Goal: Task Accomplishment & Management: Manage account settings

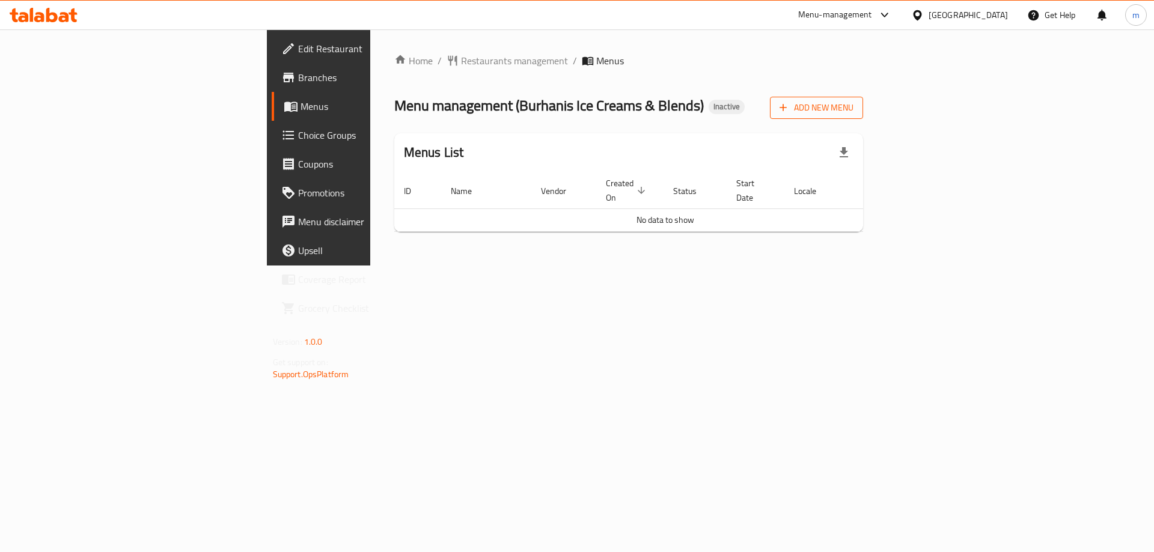
click at [853, 105] on span "Add New Menu" at bounding box center [816, 107] width 74 height 15
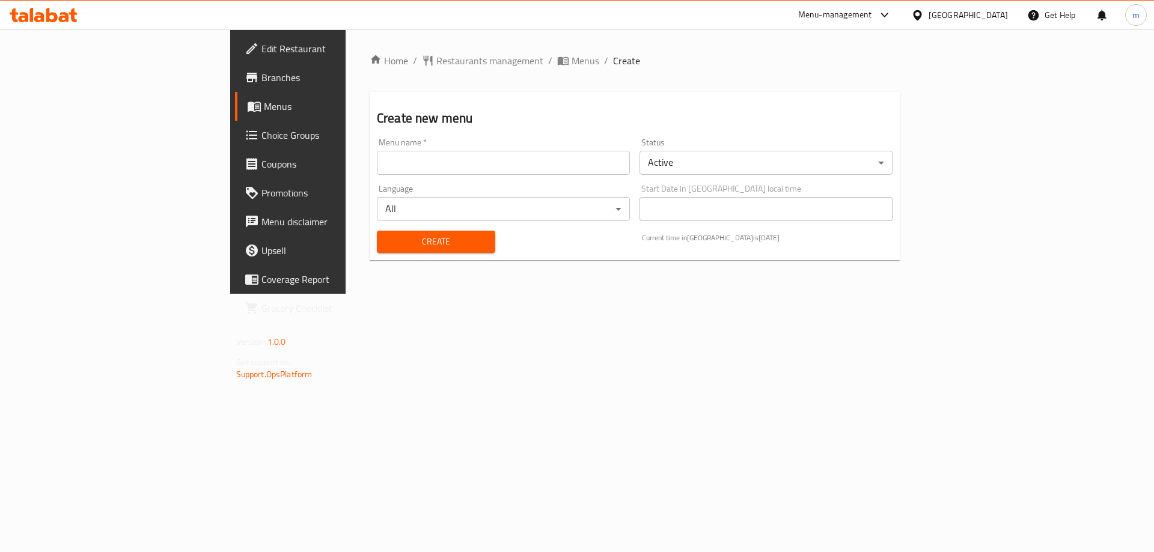
click at [452, 172] on input "text" at bounding box center [503, 163] width 253 height 24
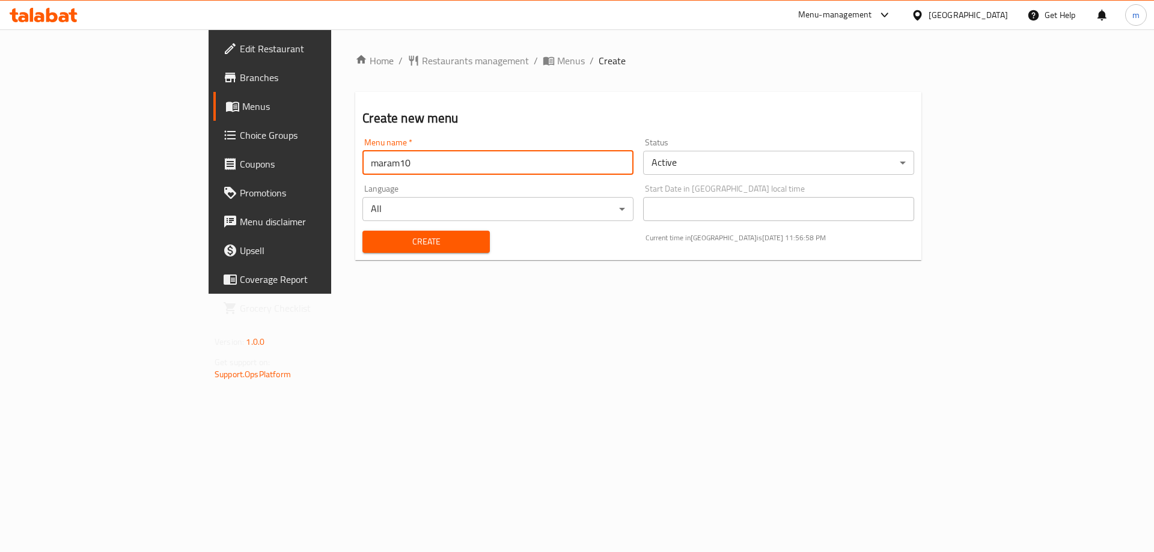
type input "maram10"
click at [434, 237] on button "Create" at bounding box center [425, 242] width 127 height 22
click at [240, 76] on span "Branches" at bounding box center [316, 77] width 152 height 14
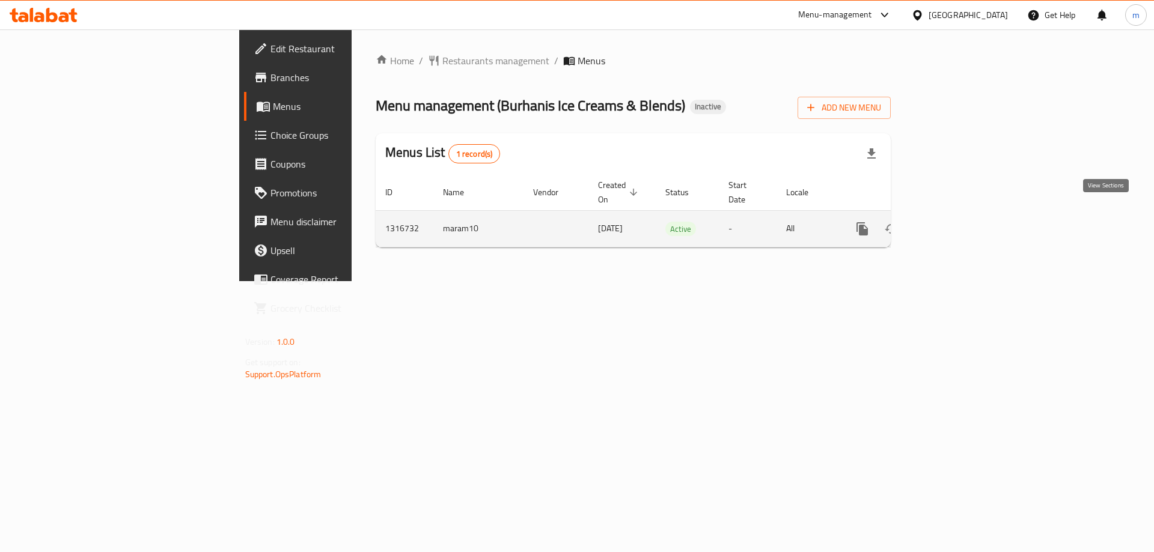
click at [956, 222] on icon "enhanced table" at bounding box center [949, 229] width 14 height 14
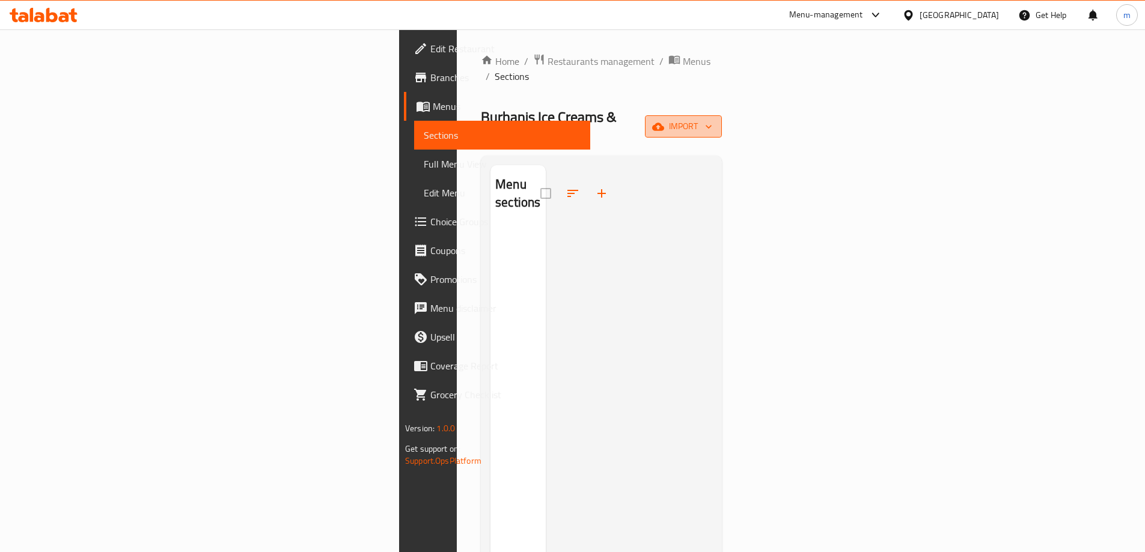
click at [722, 115] on button "import" at bounding box center [683, 126] width 77 height 22
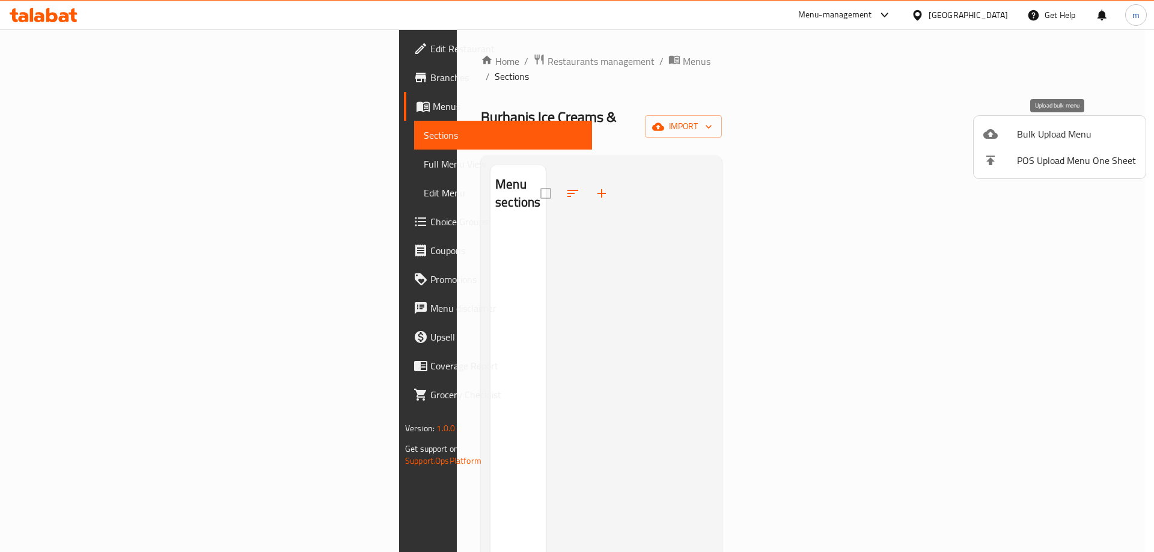
click at [1082, 134] on span "Bulk Upload Menu" at bounding box center [1076, 134] width 119 height 14
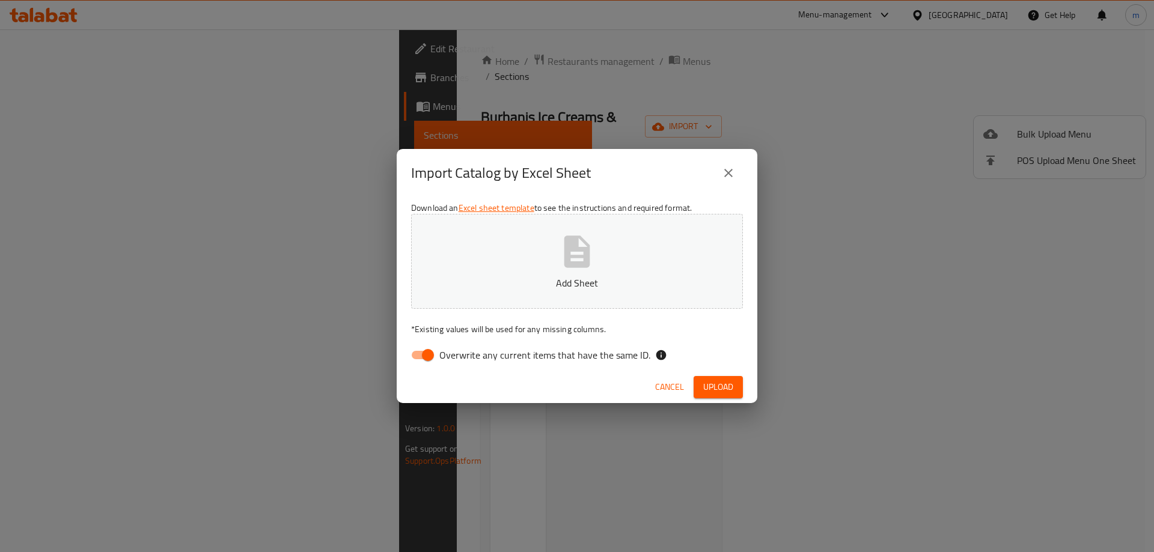
click at [442, 359] on span "Overwrite any current items that have the same ID." at bounding box center [544, 355] width 211 height 14
click at [442, 359] on input "Overwrite any current items that have the same ID." at bounding box center [428, 355] width 69 height 23
checkbox input "false"
click at [577, 285] on p "Add Sheet" at bounding box center [577, 283] width 294 height 14
click at [720, 388] on span "Upload" at bounding box center [718, 387] width 30 height 15
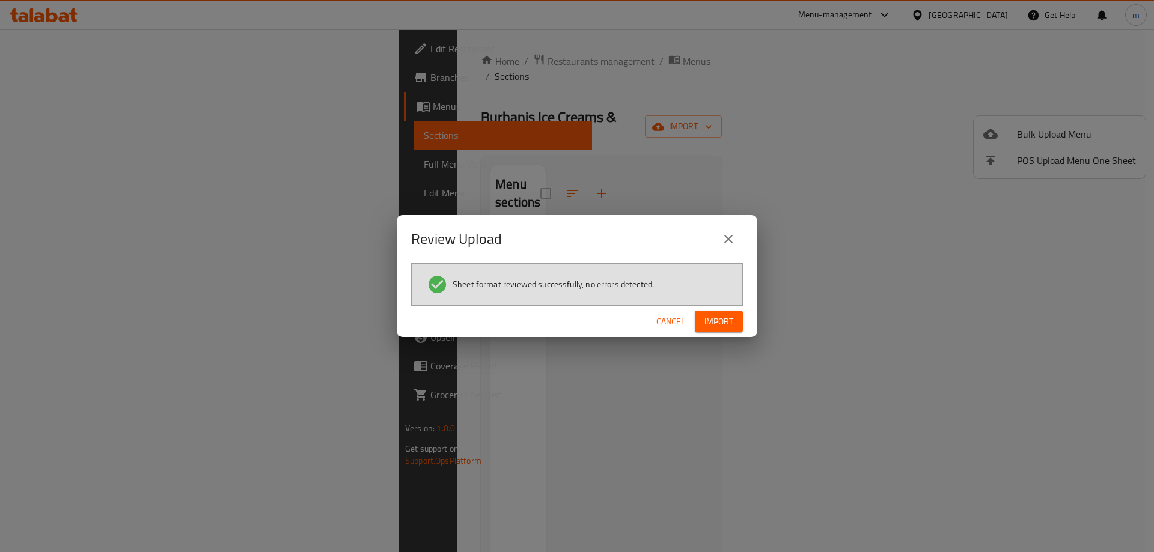
click at [714, 311] on button "Import" at bounding box center [719, 322] width 48 height 22
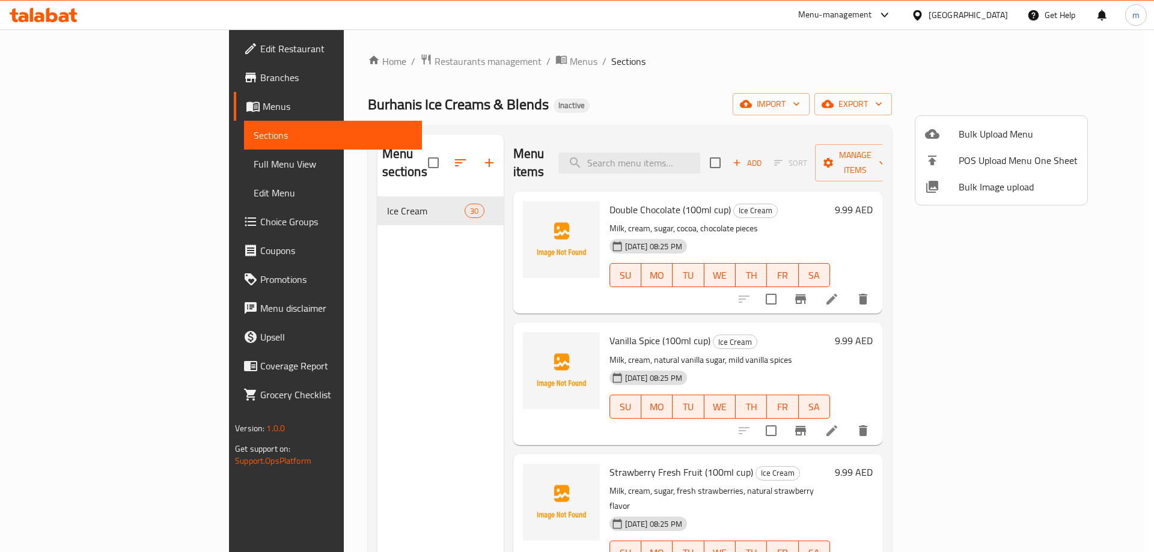
click at [1056, 287] on div at bounding box center [577, 276] width 1154 height 552
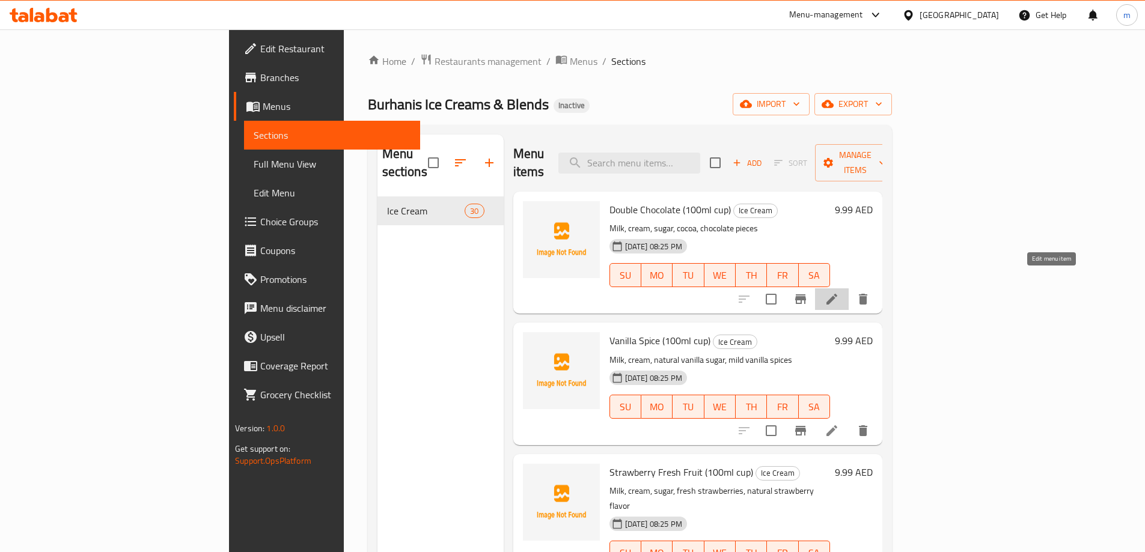
click at [839, 292] on icon at bounding box center [831, 299] width 14 height 14
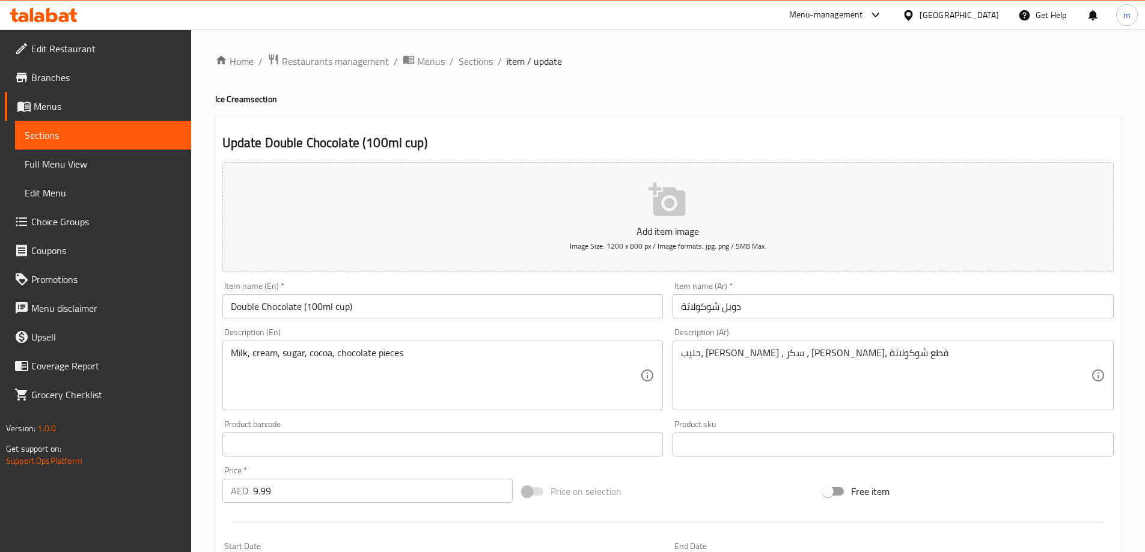
scroll to position [240, 0]
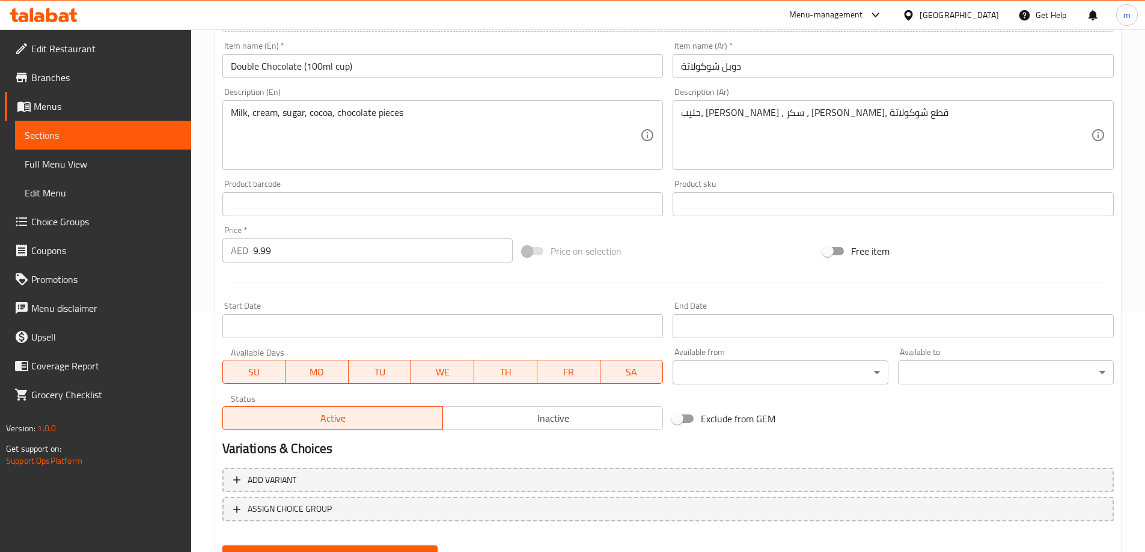
click at [161, 139] on span "Sections" at bounding box center [103, 135] width 157 height 14
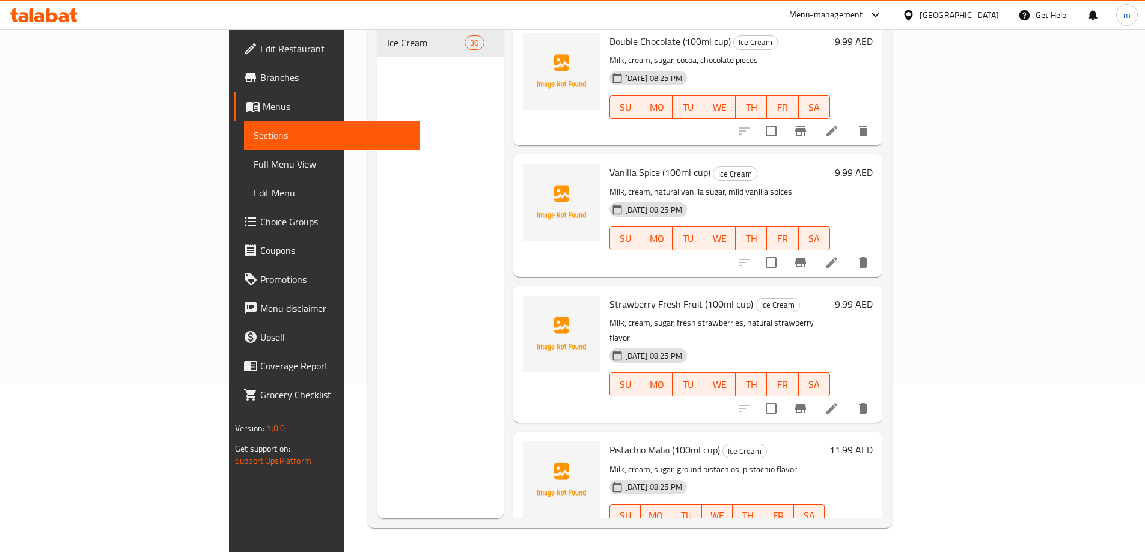
scroll to position [168, 0]
click at [254, 167] on span "Full Menu View" at bounding box center [332, 164] width 157 height 14
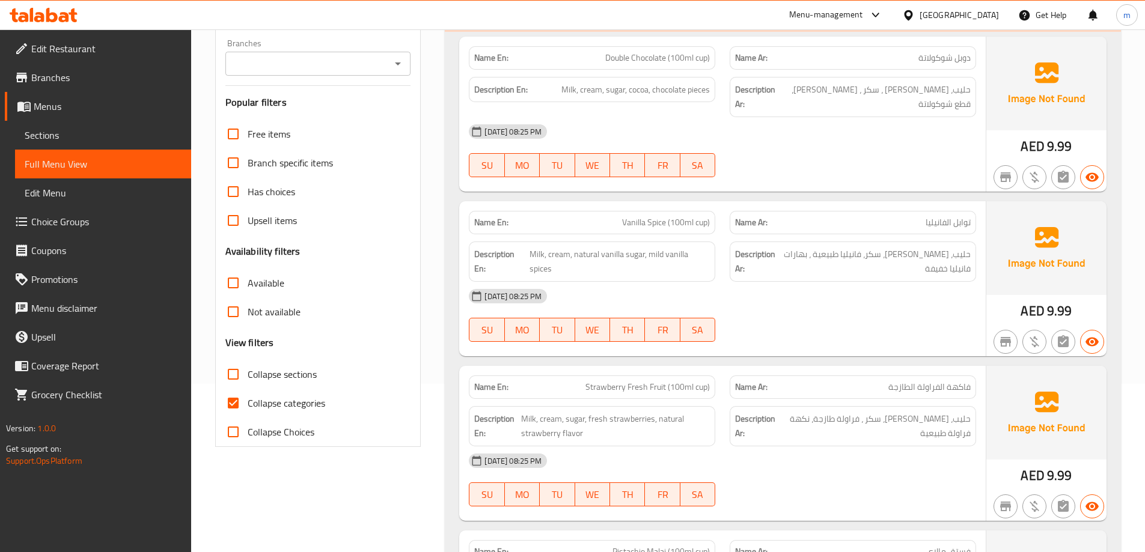
click at [275, 398] on span "Collapse categories" at bounding box center [287, 403] width 78 height 14
click at [248, 398] on input "Collapse categories" at bounding box center [233, 403] width 29 height 29
checkbox input "false"
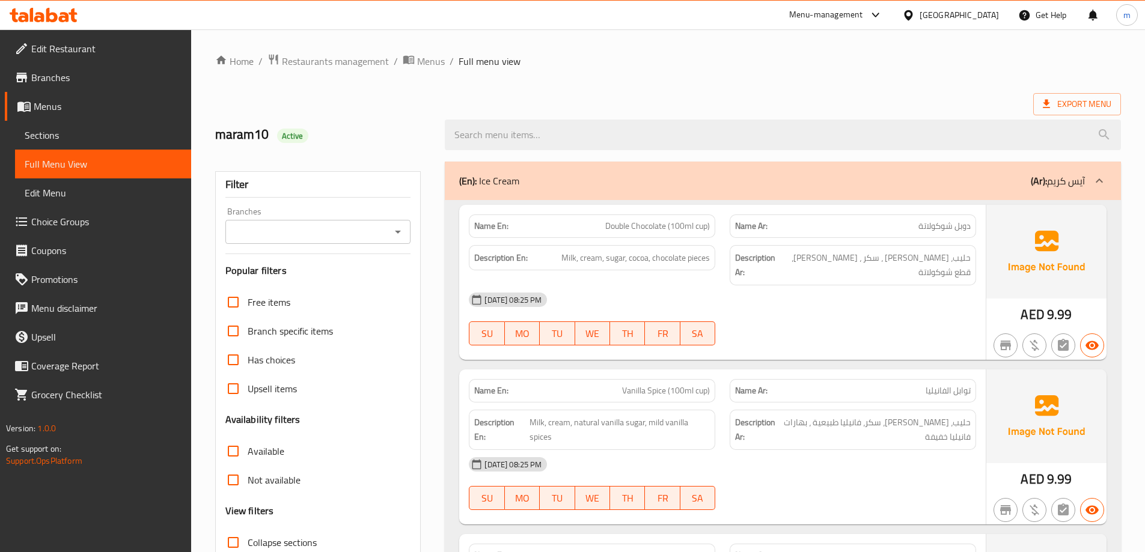
click at [120, 163] on span "Full Menu View" at bounding box center [103, 164] width 157 height 14
click at [72, 111] on span "Menus" at bounding box center [108, 106] width 148 height 14
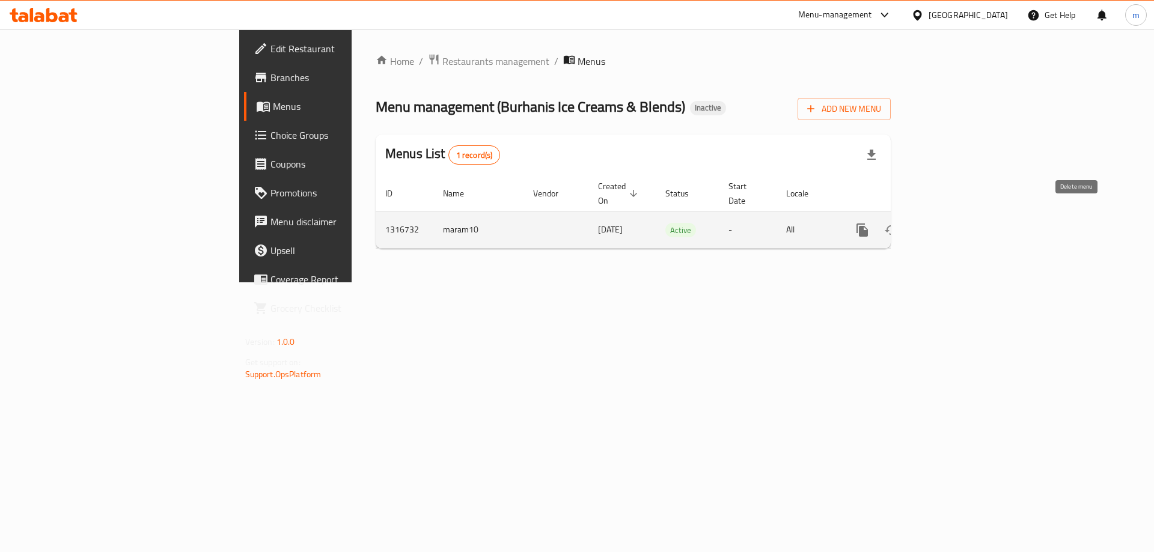
click at [927, 223] on icon "enhanced table" at bounding box center [920, 230] width 14 height 14
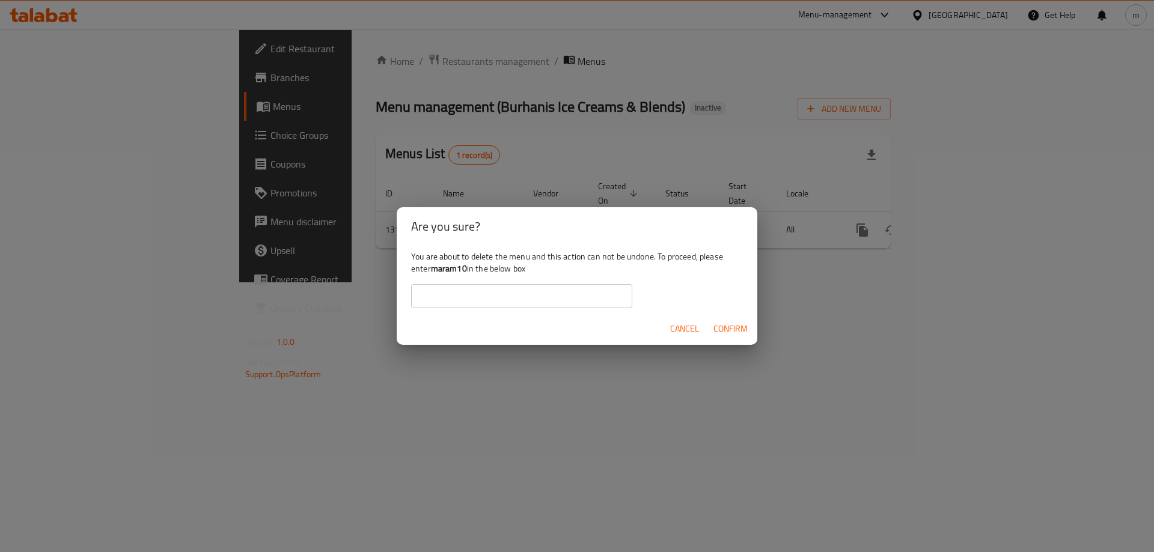
click at [543, 294] on input "text" at bounding box center [521, 296] width 221 height 24
type input "maram10"
click at [707, 329] on div "Cancel Confirm" at bounding box center [577, 329] width 361 height 32
click at [713, 327] on span "Confirm" at bounding box center [730, 328] width 34 height 15
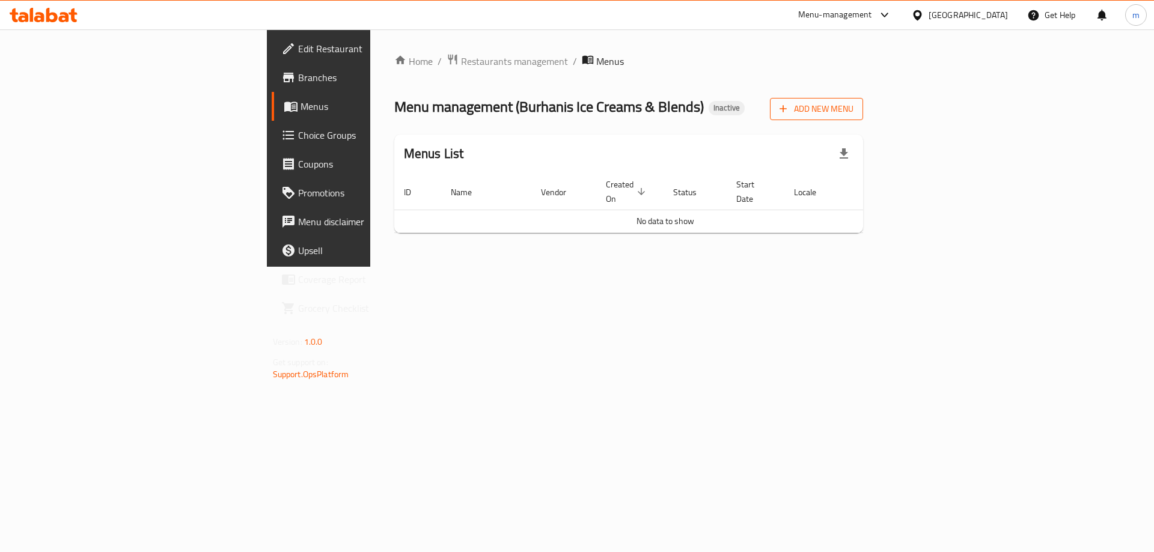
click at [853, 106] on span "Add New Menu" at bounding box center [816, 109] width 74 height 15
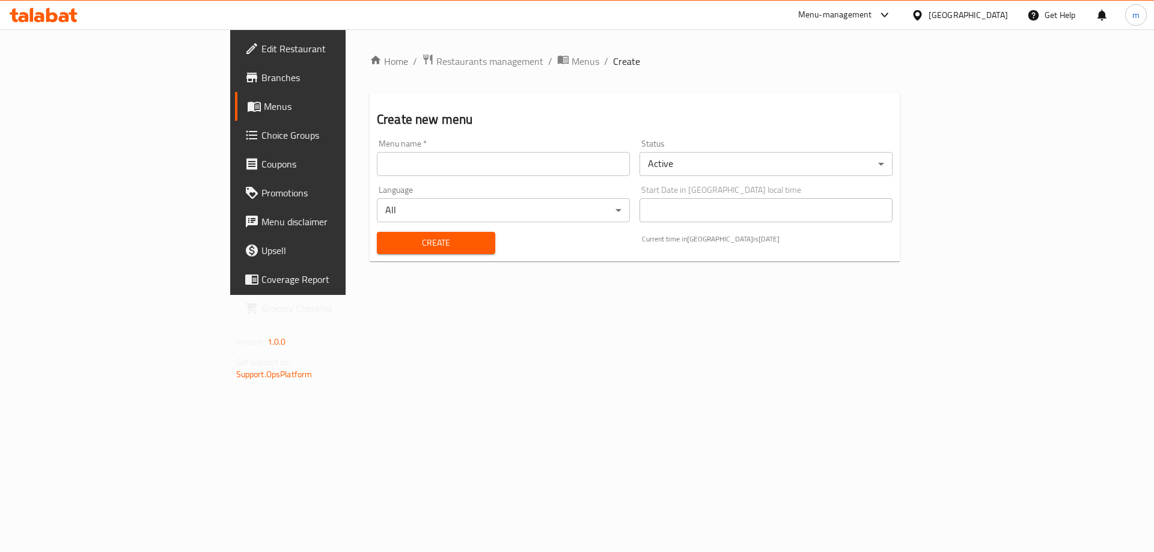
click at [383, 166] on input "text" at bounding box center [503, 164] width 253 height 24
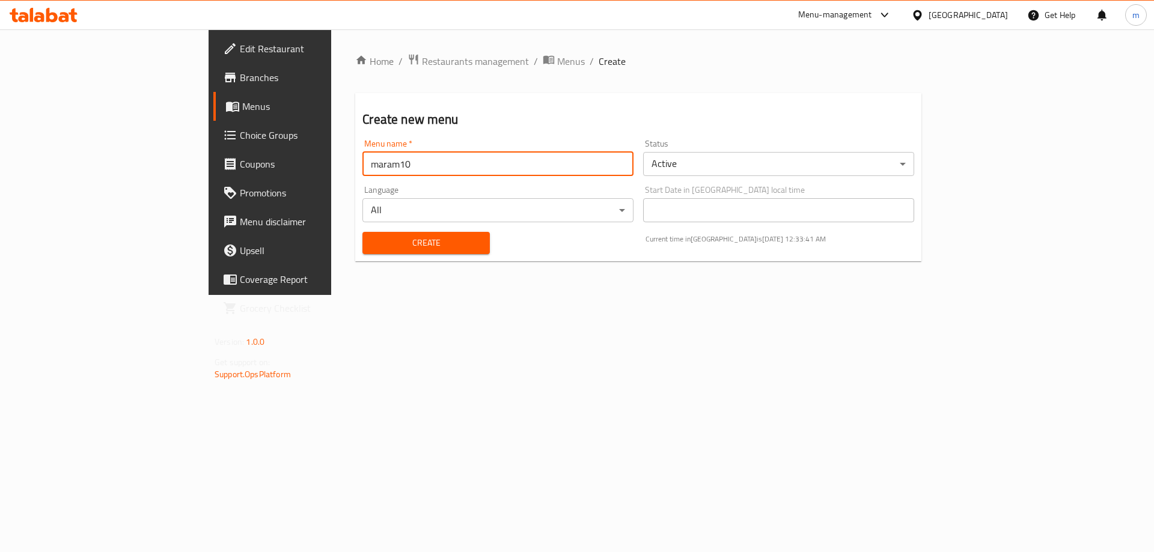
type input "maram10"
click at [362, 232] on button "Create" at bounding box center [425, 243] width 127 height 22
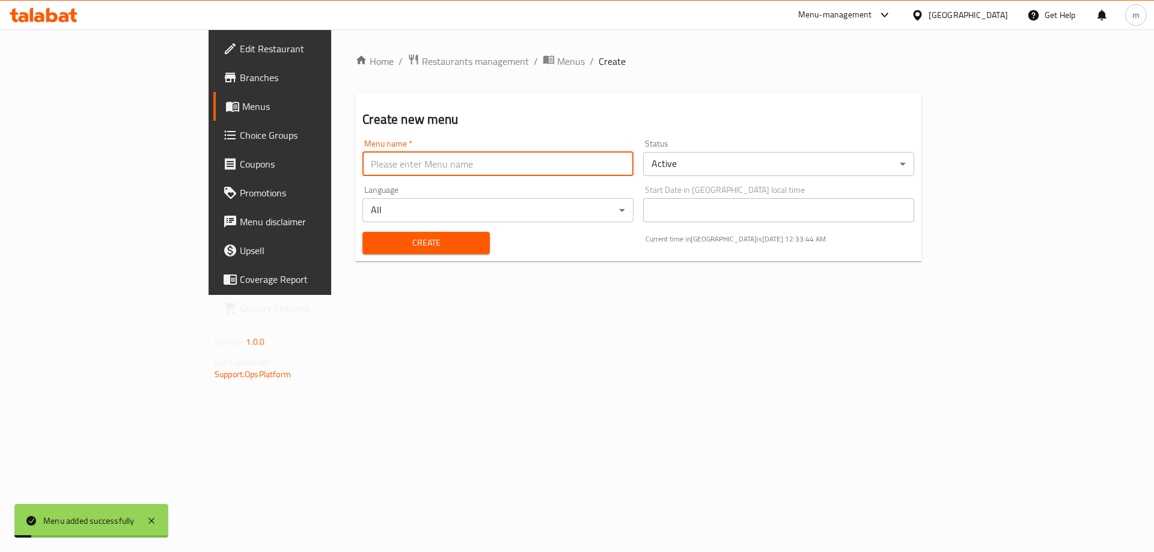
click at [242, 111] on span "Menus" at bounding box center [317, 106] width 150 height 14
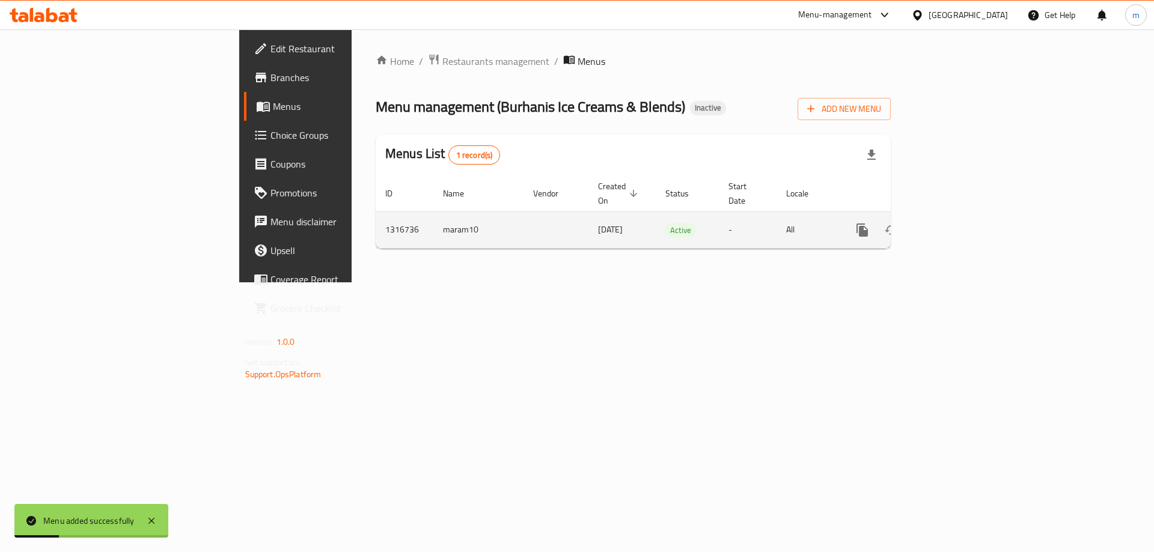
click at [956, 223] on icon "enhanced table" at bounding box center [949, 230] width 14 height 14
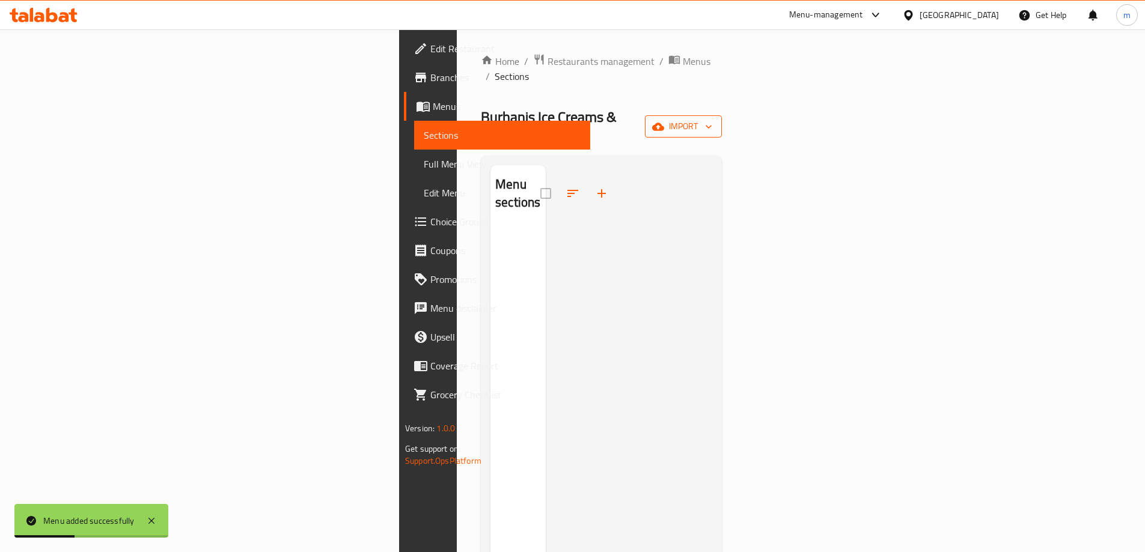
click at [722, 115] on button "import" at bounding box center [683, 126] width 77 height 22
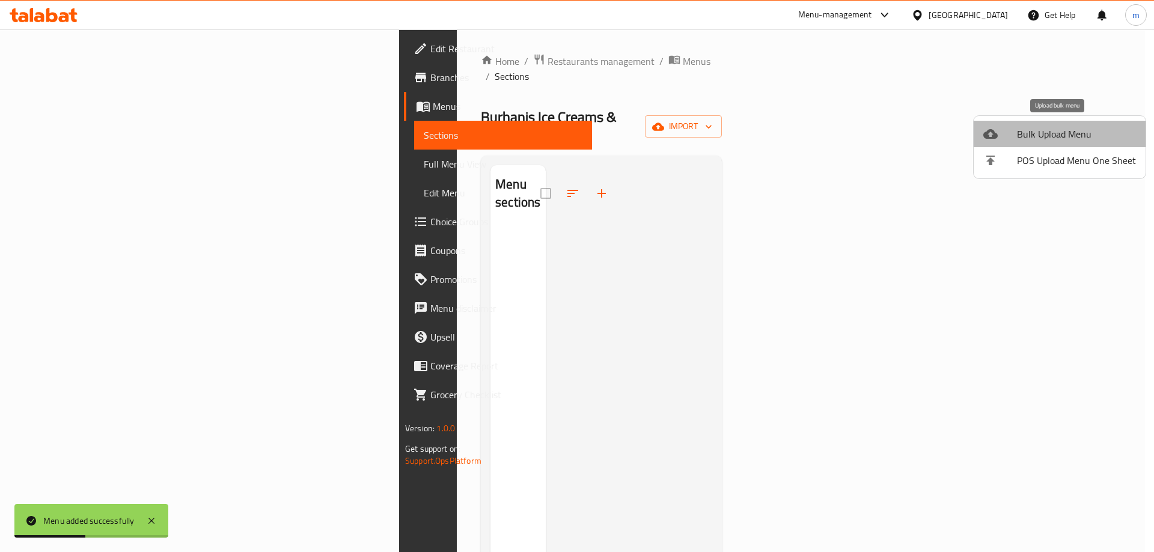
click at [1089, 141] on span "Bulk Upload Menu" at bounding box center [1076, 134] width 119 height 14
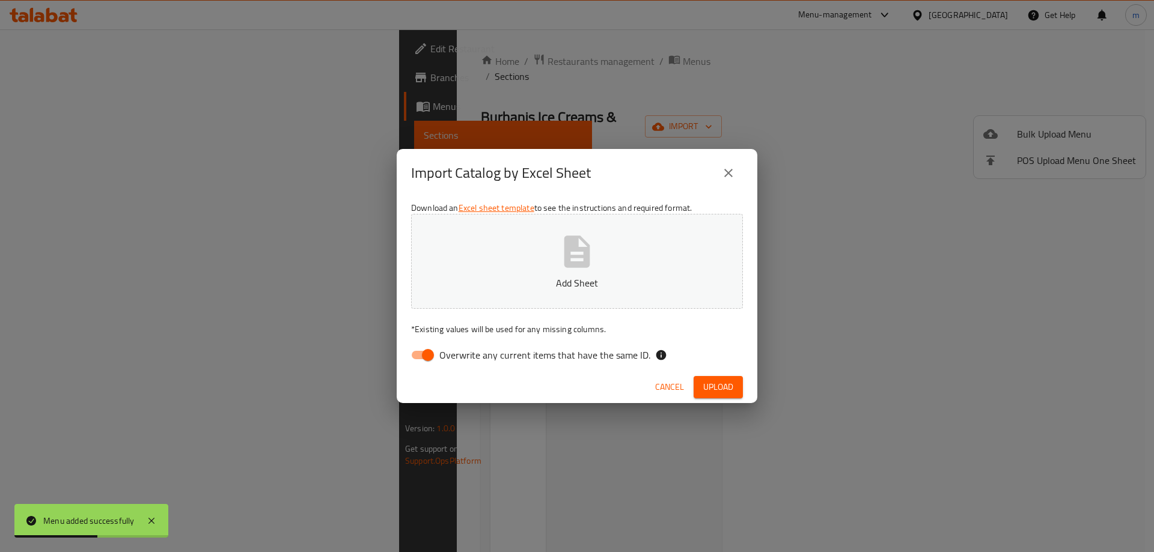
click at [437, 352] on input "Overwrite any current items that have the same ID." at bounding box center [428, 355] width 69 height 23
checkbox input "false"
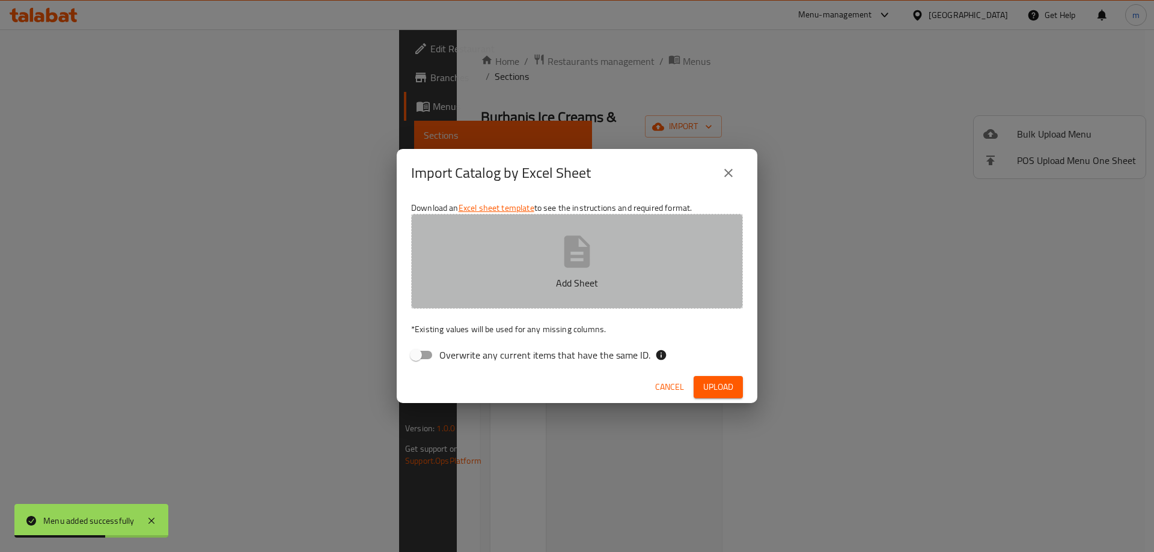
click at [571, 236] on icon "button" at bounding box center [577, 252] width 38 height 38
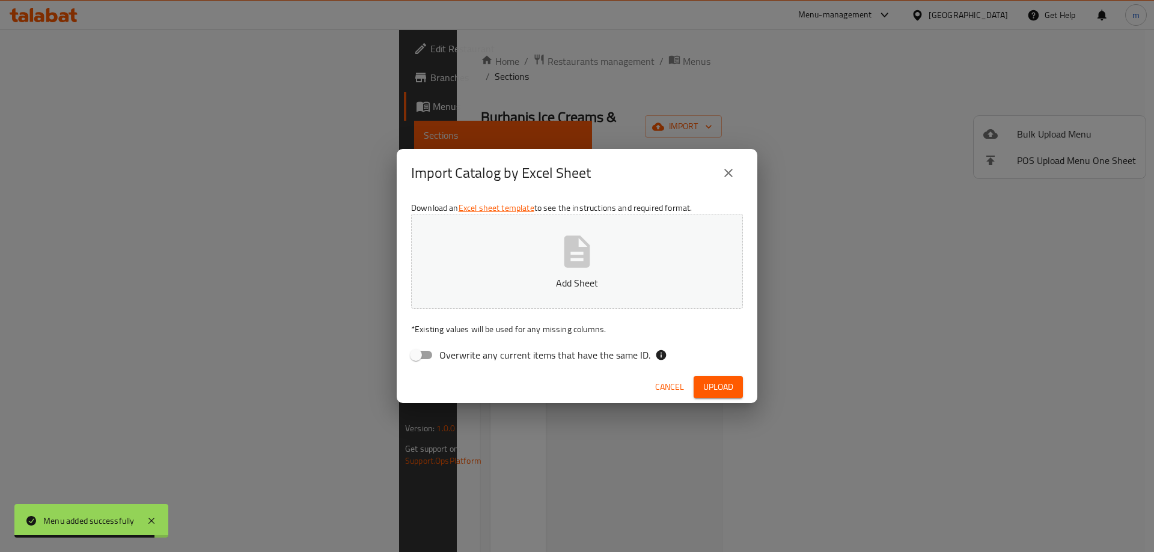
click at [571, 263] on icon "button" at bounding box center [577, 252] width 26 height 32
click at [703, 398] on div "Cancel Upload" at bounding box center [577, 387] width 361 height 32
click at [710, 391] on span "Upload" at bounding box center [718, 387] width 30 height 15
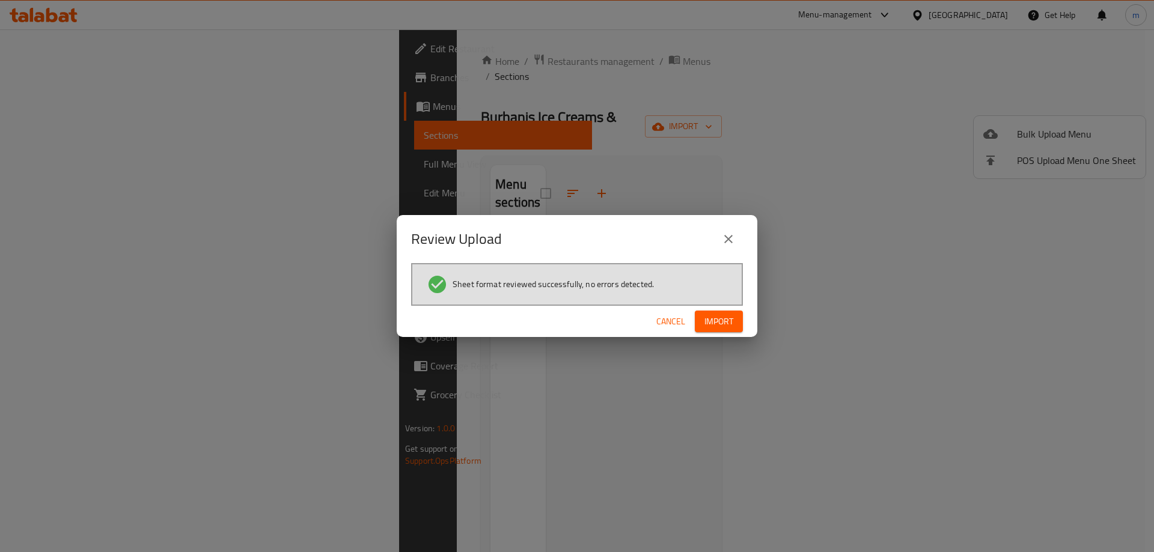
click at [727, 321] on span "Import" at bounding box center [718, 321] width 29 height 15
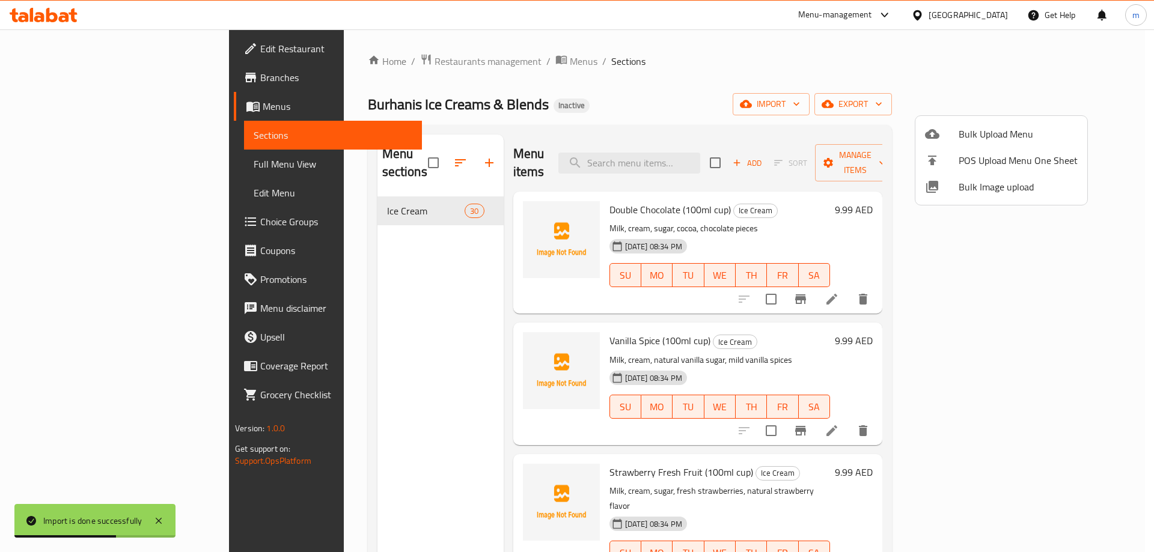
click at [766, 108] on div at bounding box center [577, 276] width 1154 height 552
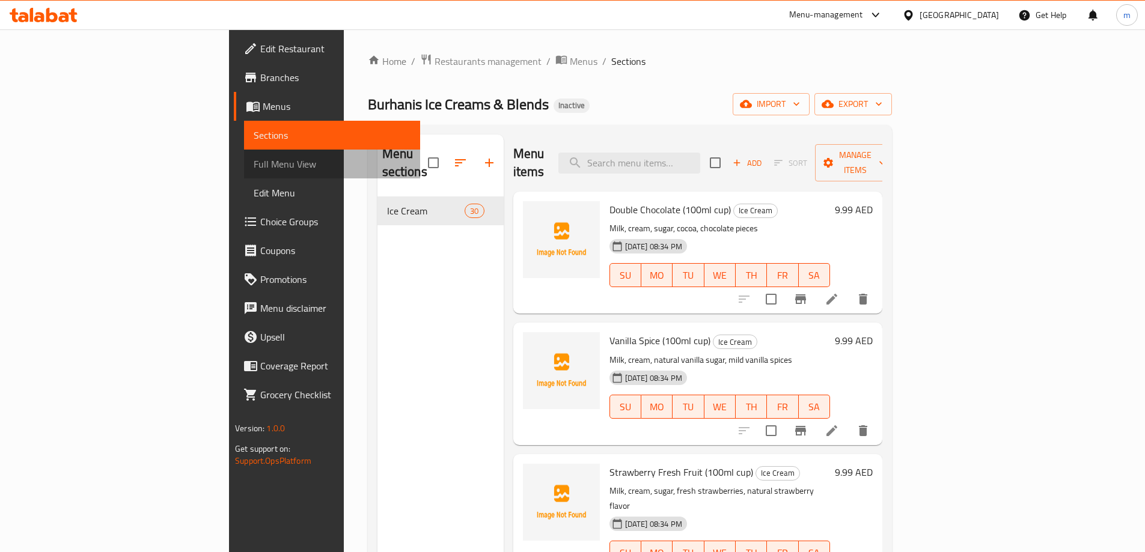
click at [254, 163] on span "Full Menu View" at bounding box center [332, 164] width 157 height 14
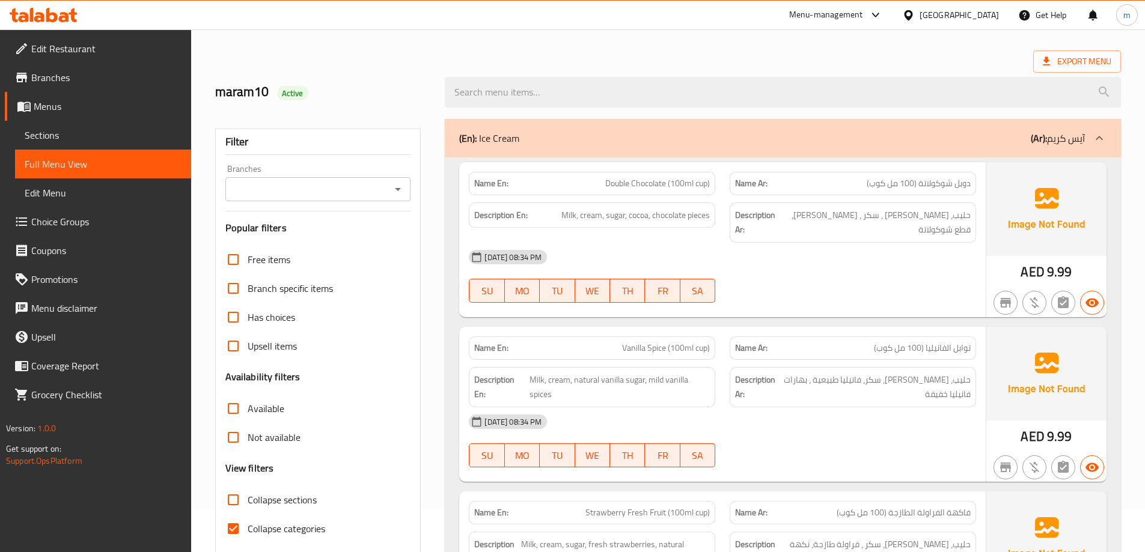
scroll to position [180, 0]
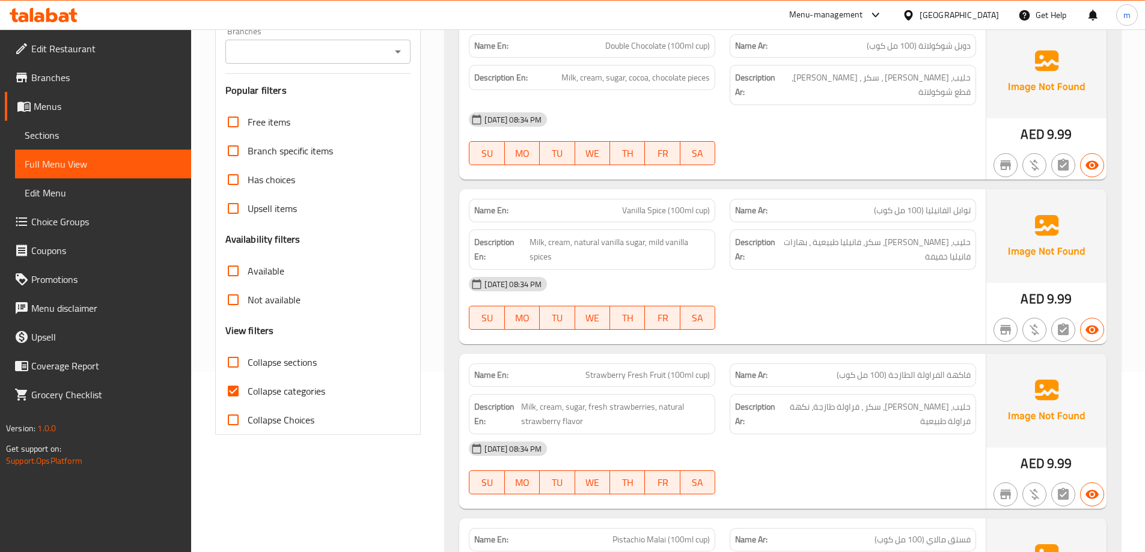
click at [254, 388] on span "Collapse categories" at bounding box center [287, 391] width 78 height 14
click at [248, 388] on input "Collapse categories" at bounding box center [233, 391] width 29 height 29
checkbox input "false"
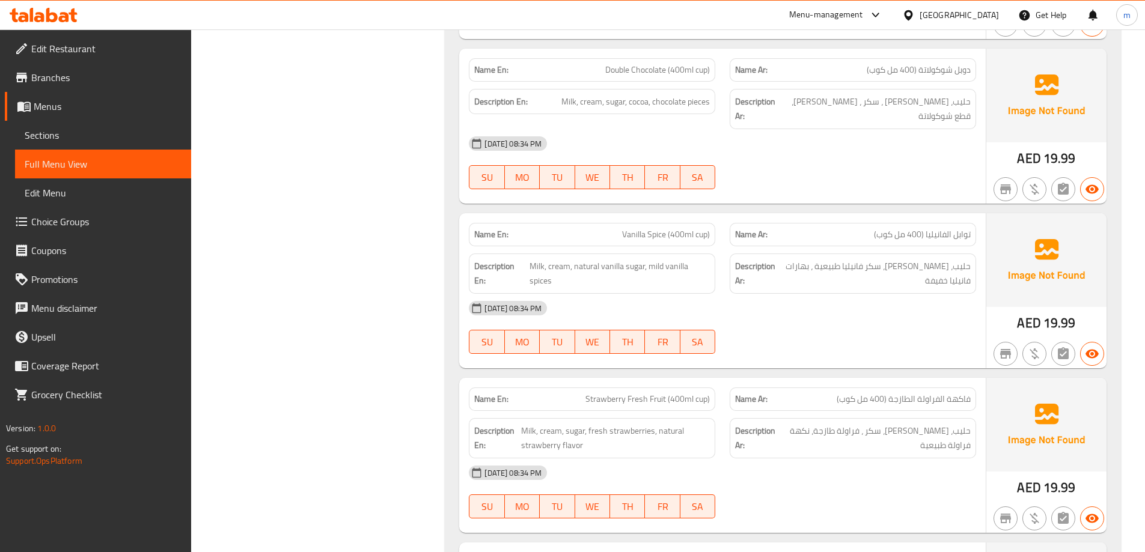
scroll to position [1863, 0]
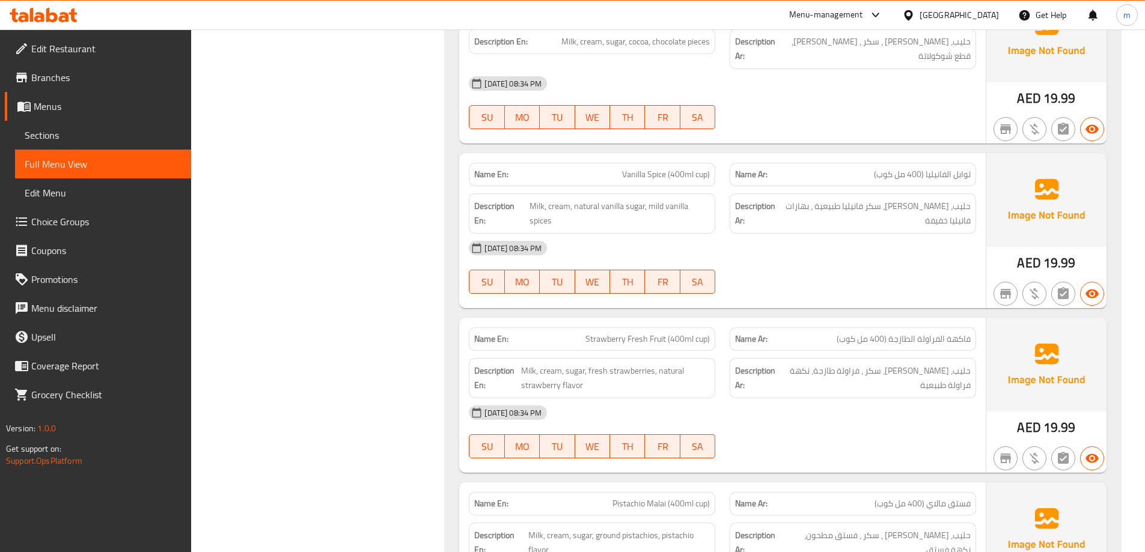
click at [118, 138] on span "Sections" at bounding box center [103, 135] width 157 height 14
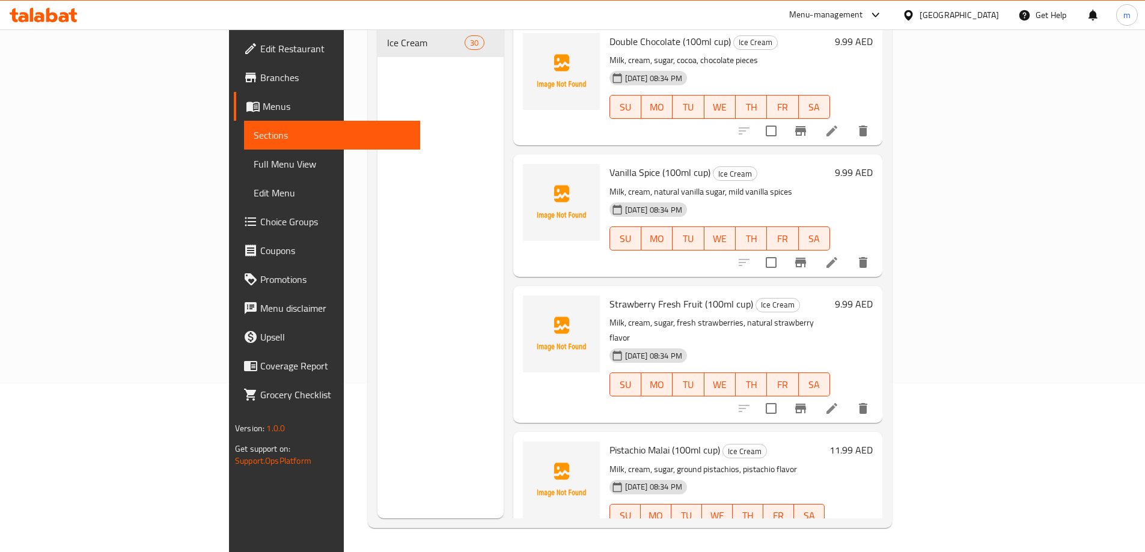
scroll to position [168, 0]
click at [849, 252] on li at bounding box center [832, 263] width 34 height 22
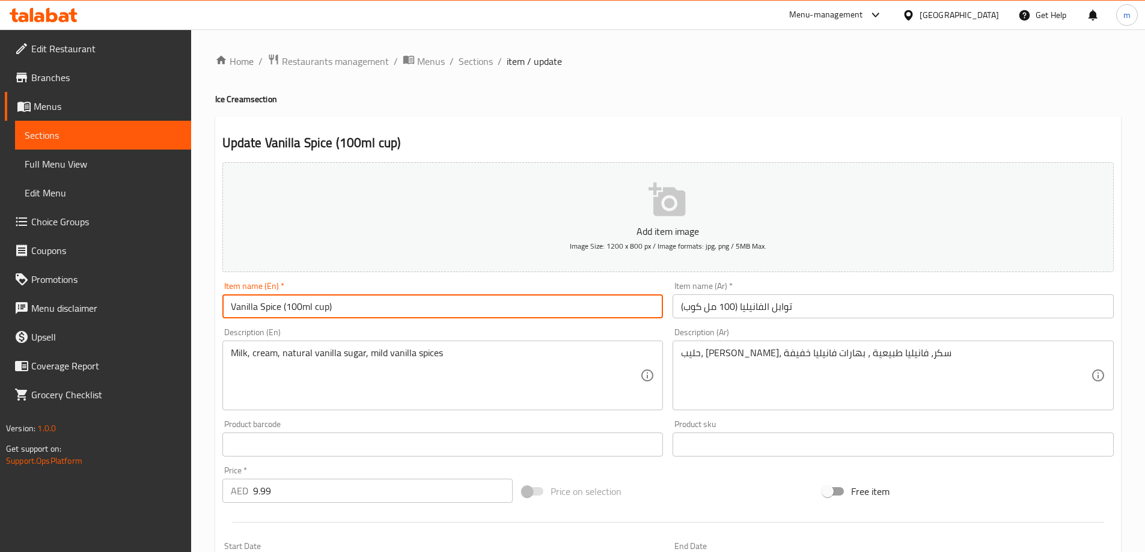
drag, startPoint x: 279, startPoint y: 309, endPoint x: 258, endPoint y: 311, distance: 20.5
click at [258, 311] on input "Vanilla Spice (100ml cup)" at bounding box center [442, 306] width 441 height 24
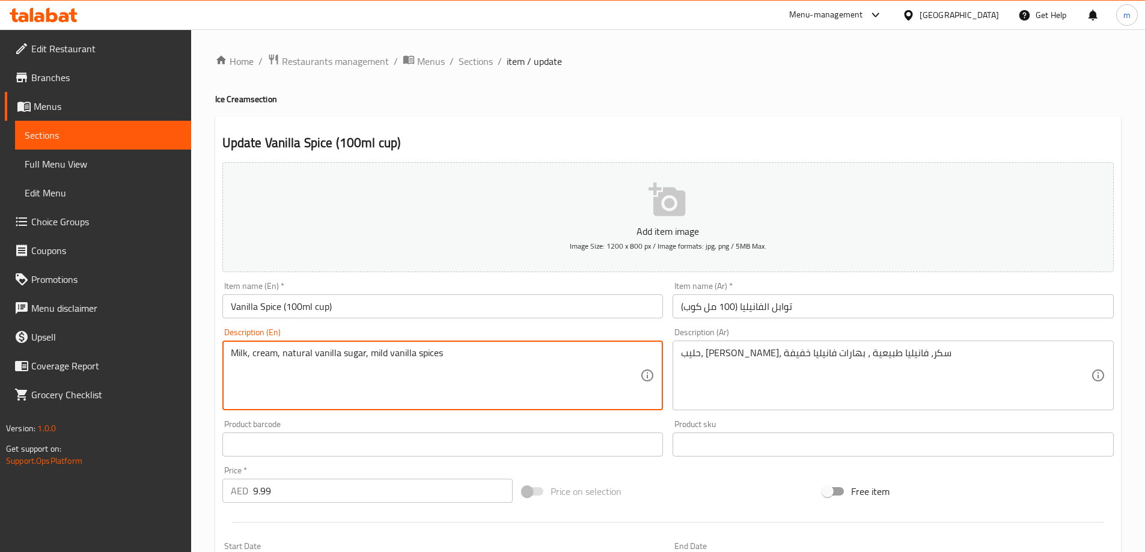
click at [122, 142] on span "Sections" at bounding box center [103, 135] width 157 height 14
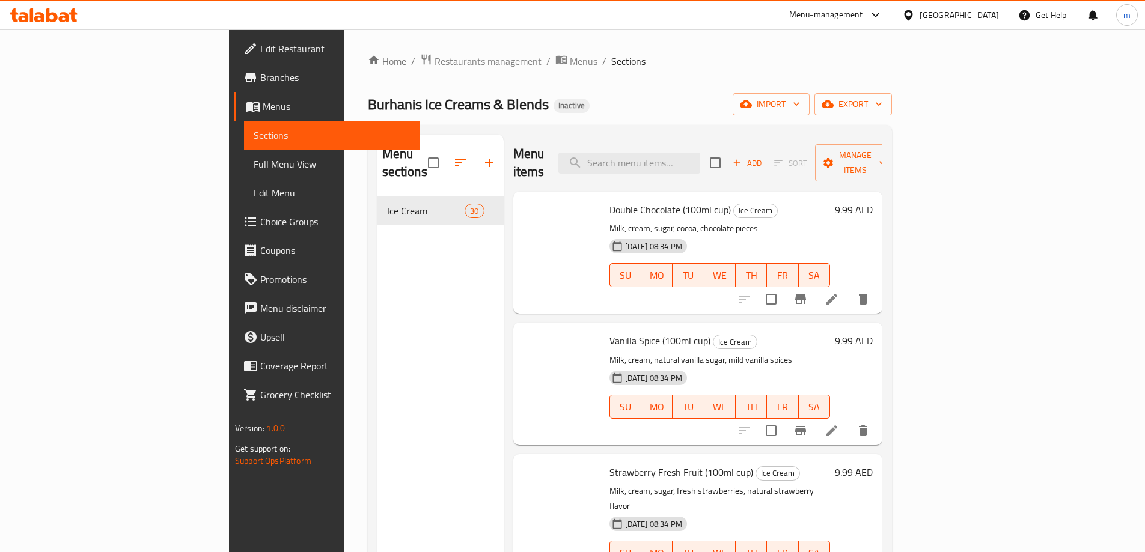
click at [254, 159] on span "Full Menu View" at bounding box center [332, 164] width 157 height 14
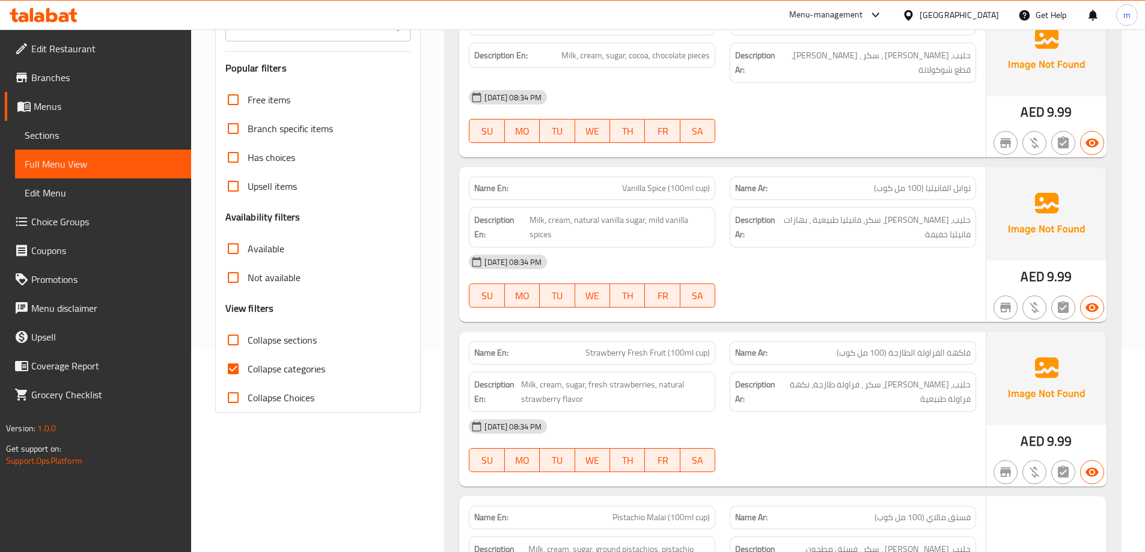
scroll to position [240, 0]
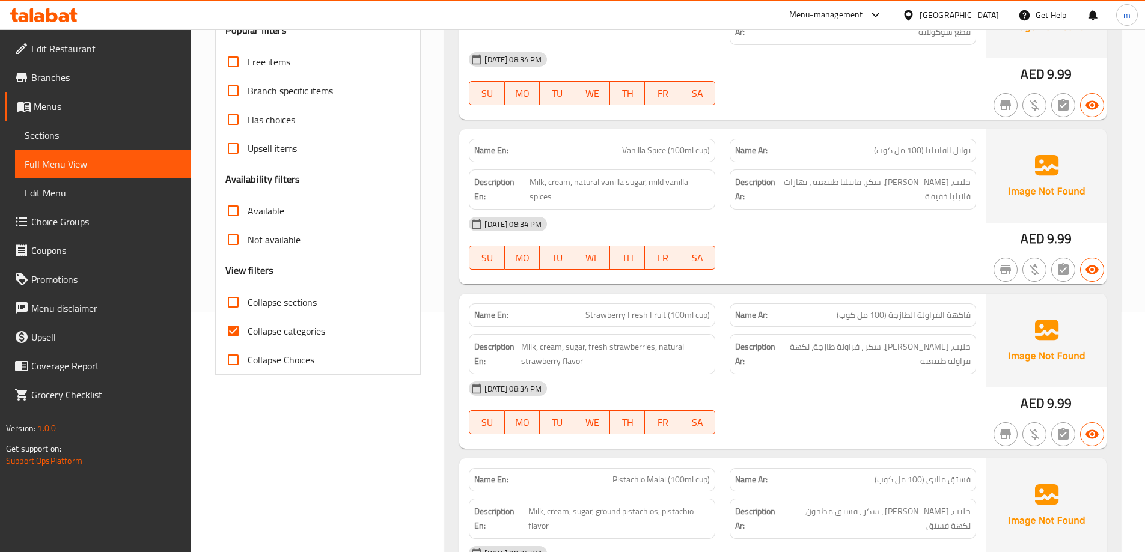
click at [243, 332] on input "Collapse categories" at bounding box center [233, 331] width 29 height 29
checkbox input "false"
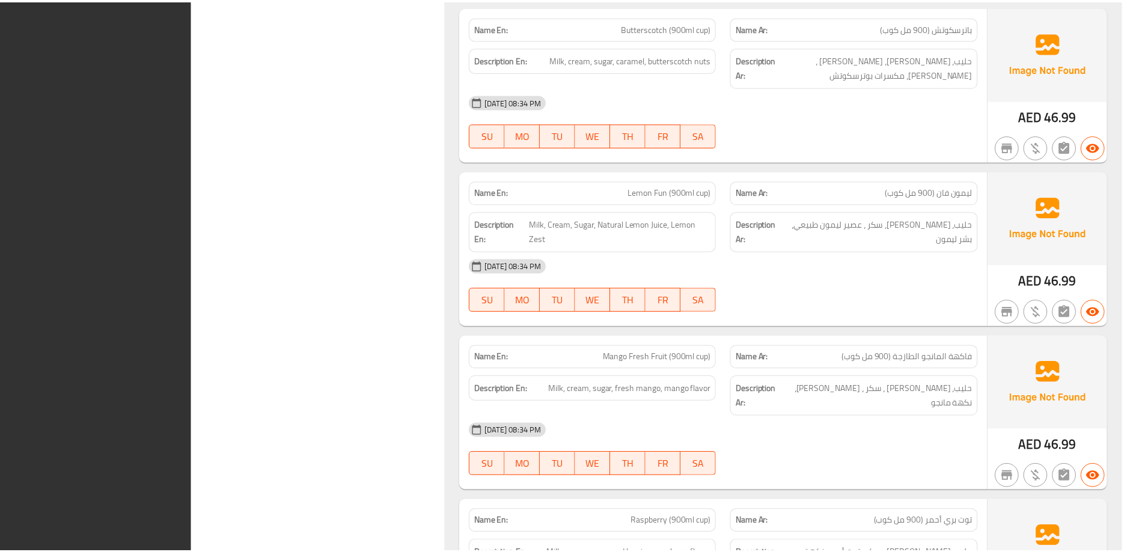
scroll to position [4417, 0]
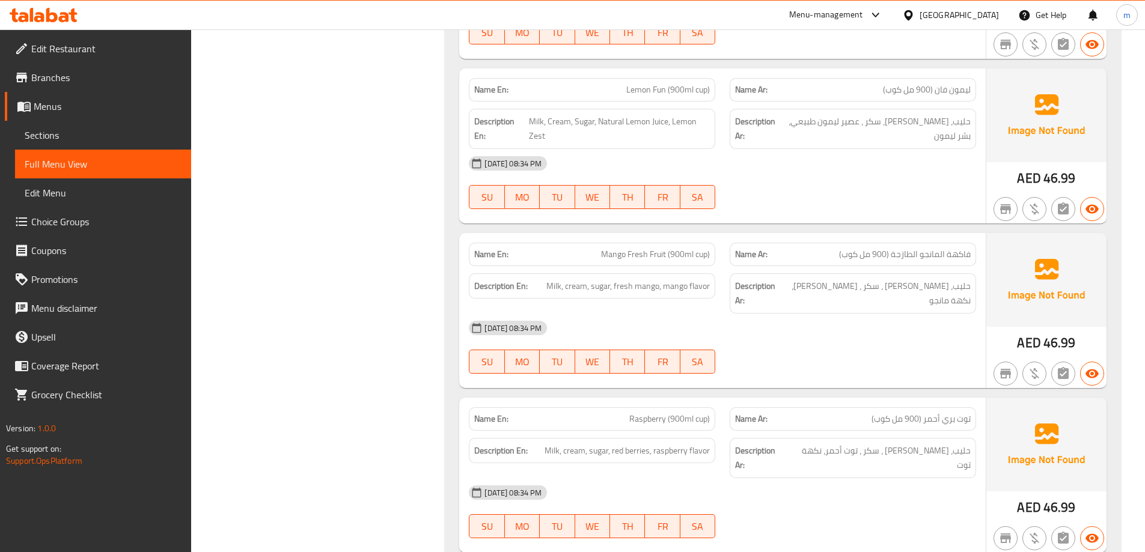
click at [68, 84] on span "Branches" at bounding box center [106, 77] width 150 height 14
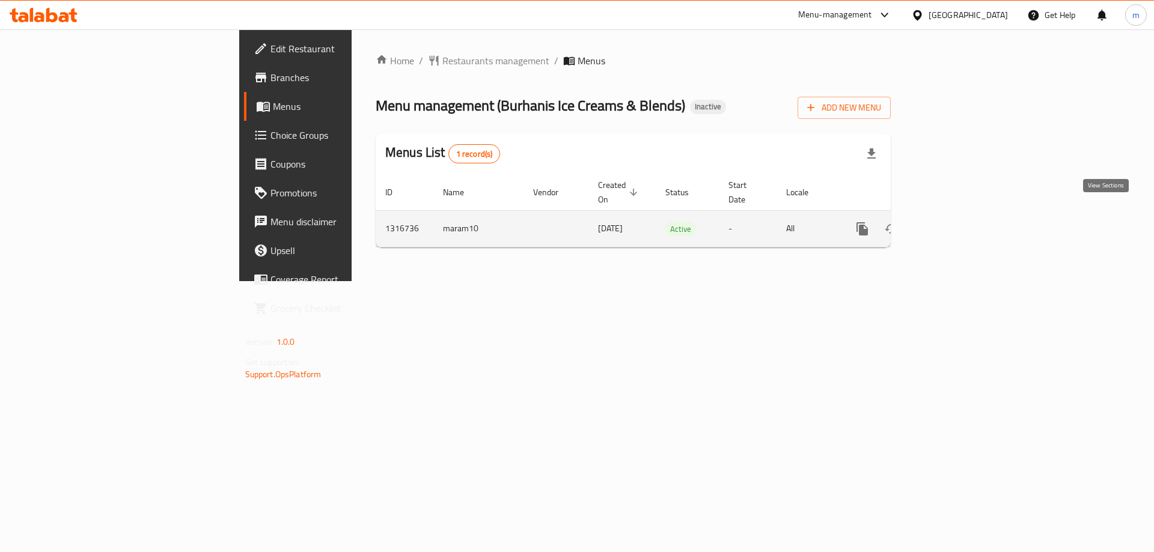
click at [956, 222] on icon "enhanced table" at bounding box center [949, 229] width 14 height 14
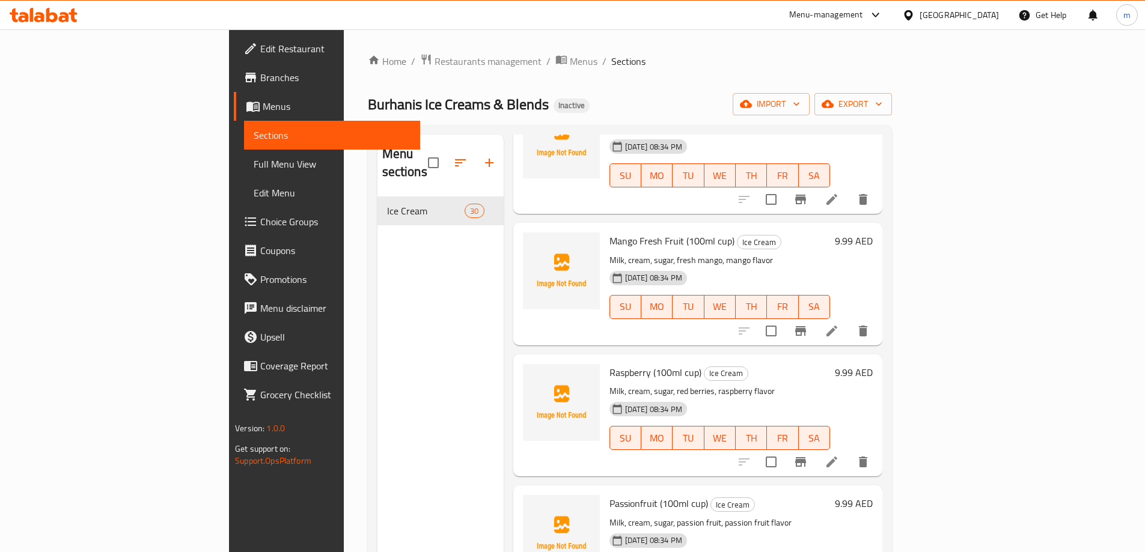
scroll to position [961, 0]
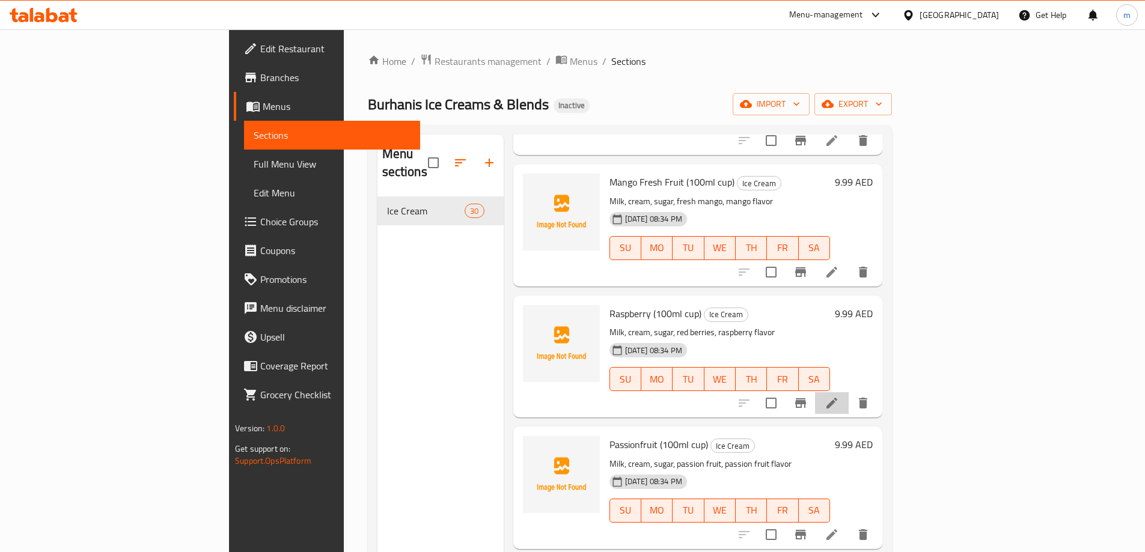
click at [849, 392] on li at bounding box center [832, 403] width 34 height 22
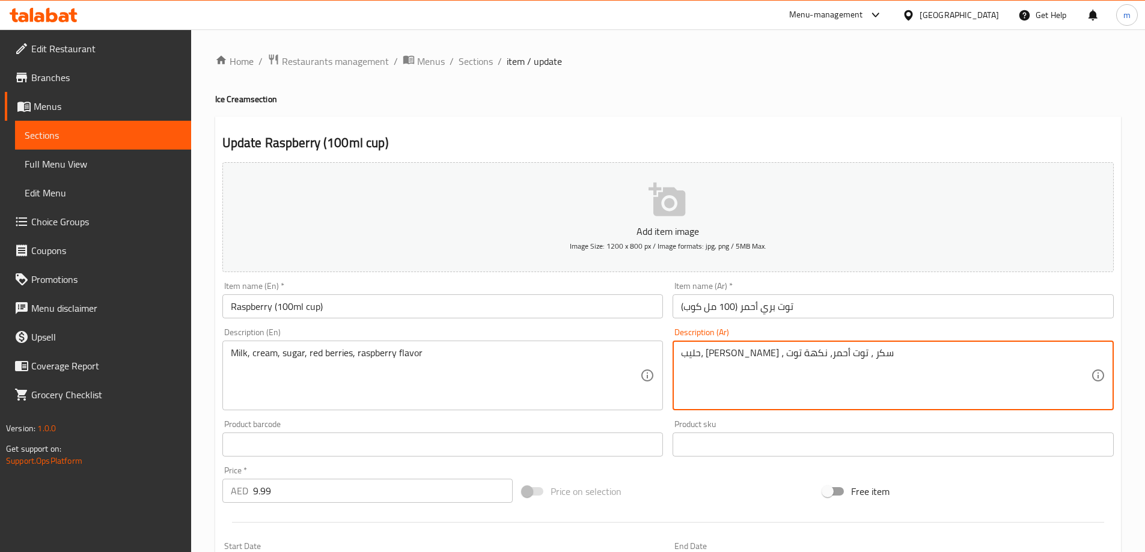
click at [681, 356] on textarea "حليب، [PERSON_NAME] ، سكر ، توت أحمر، نكهة توت" at bounding box center [886, 375] width 410 height 57
click at [853, 356] on textarea "حليب، [PERSON_NAME] ، سكر ، توت أحمر، نكهة توت" at bounding box center [886, 375] width 410 height 57
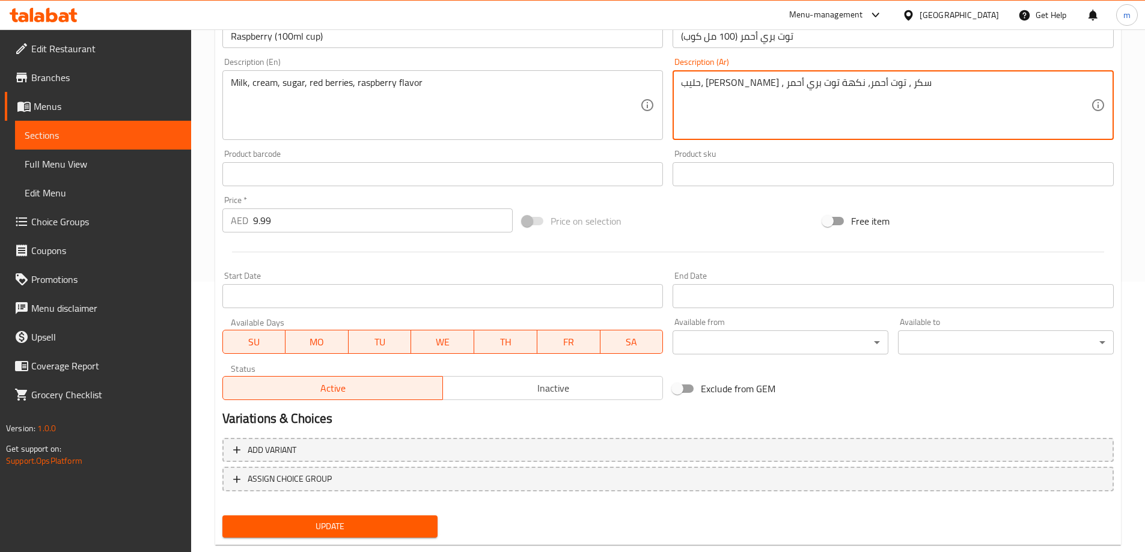
scroll to position [297, 0]
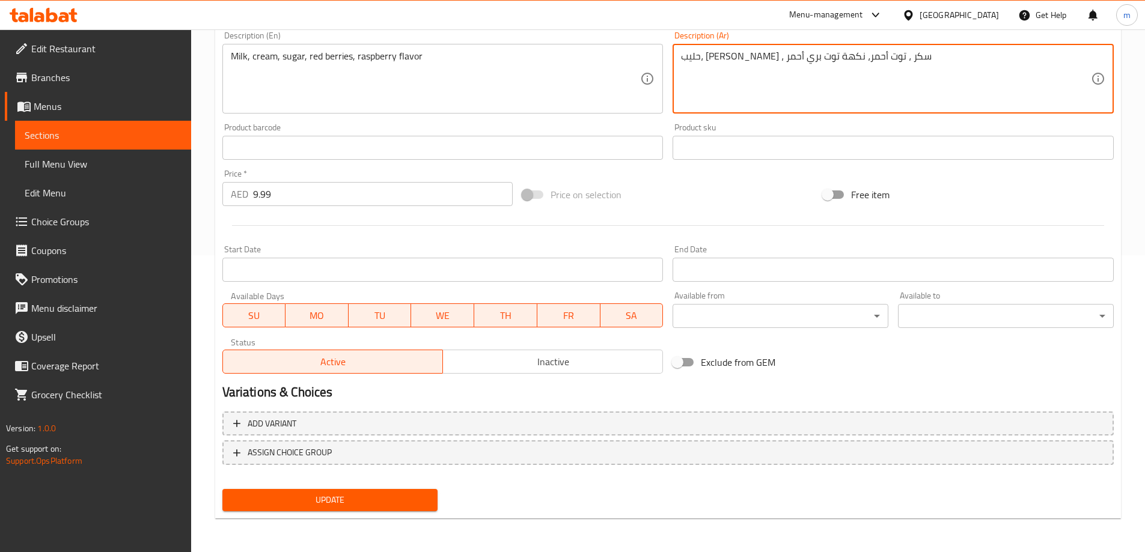
type textarea "حليب، [PERSON_NAME] ، سكر ، توت أحمر، نكهة توت بري أحمر"
click at [427, 500] on span "Update" at bounding box center [330, 500] width 197 height 15
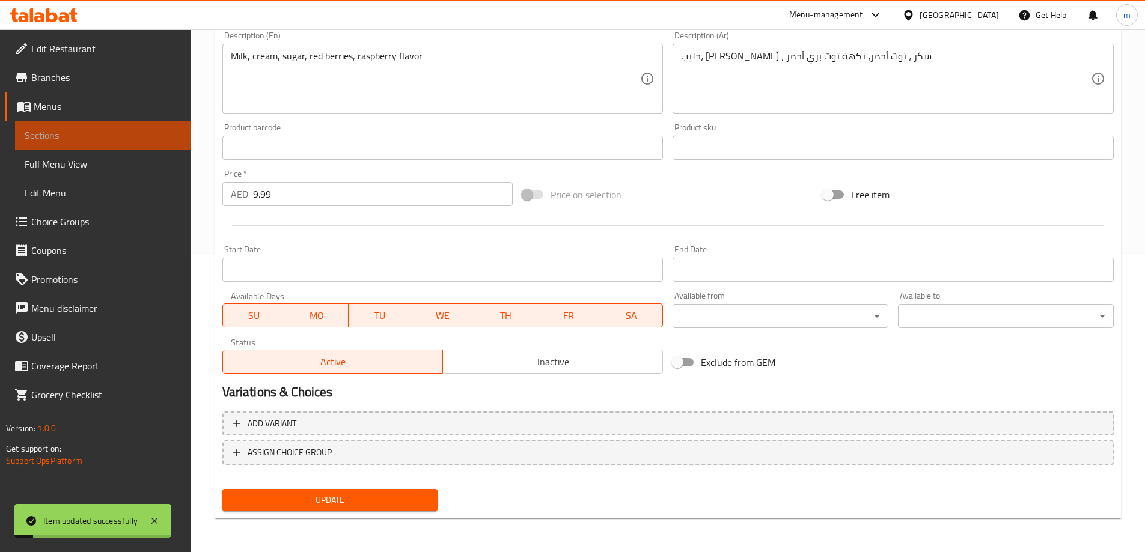
click at [149, 135] on span "Sections" at bounding box center [103, 135] width 157 height 14
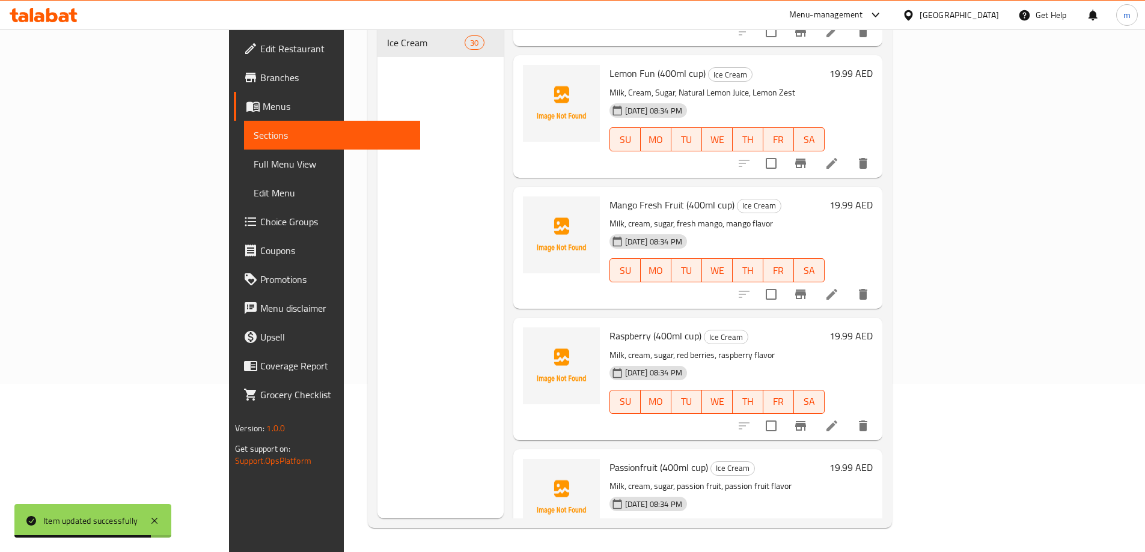
scroll to position [2103, 0]
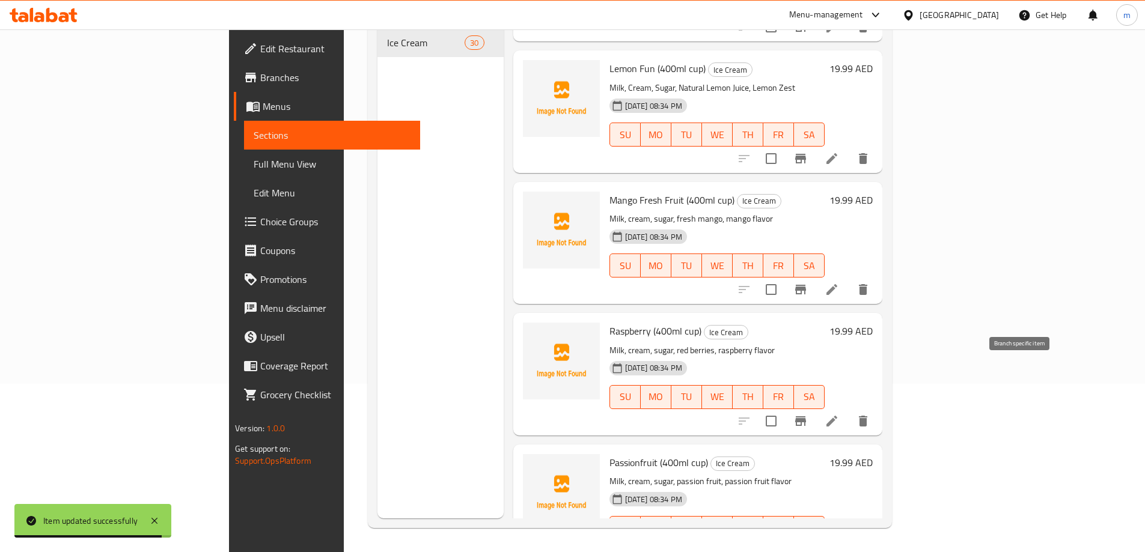
click at [815, 407] on button "Branch-specific-item" at bounding box center [800, 421] width 29 height 29
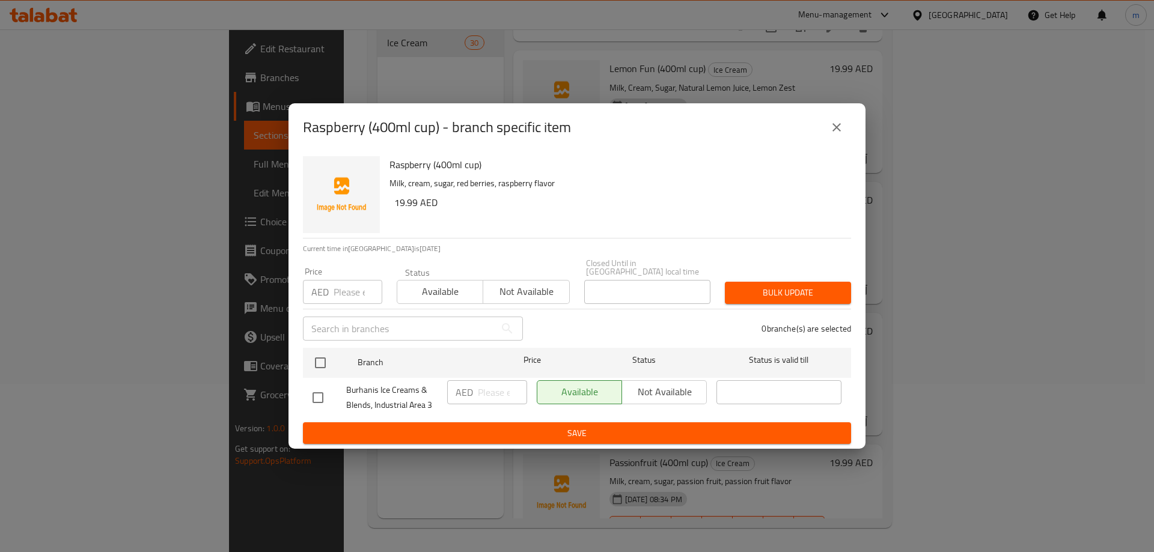
click at [836, 124] on icon "close" at bounding box center [836, 127] width 14 height 14
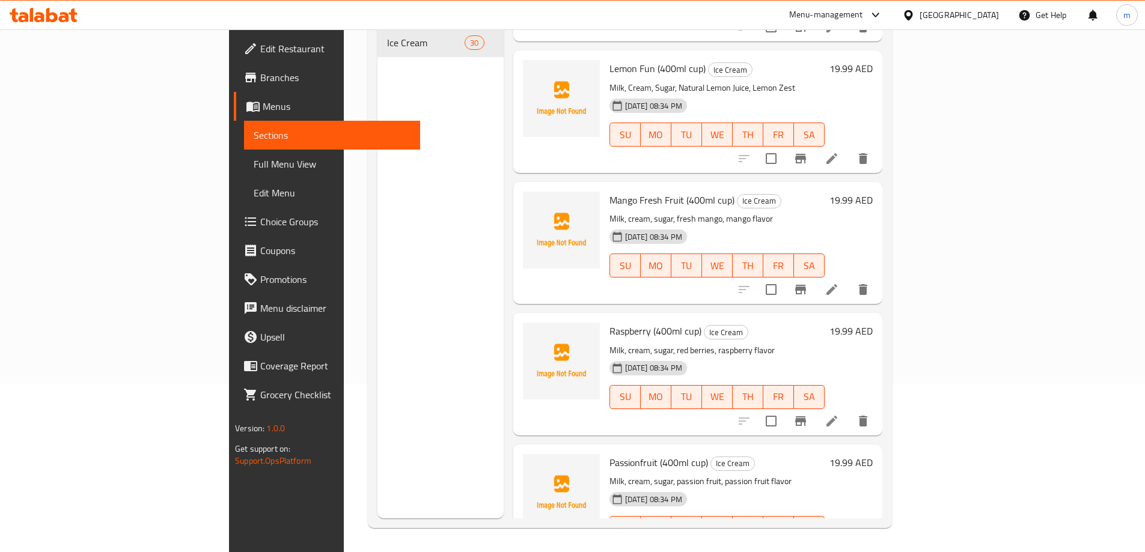
click at [849, 410] on li at bounding box center [832, 421] width 34 height 22
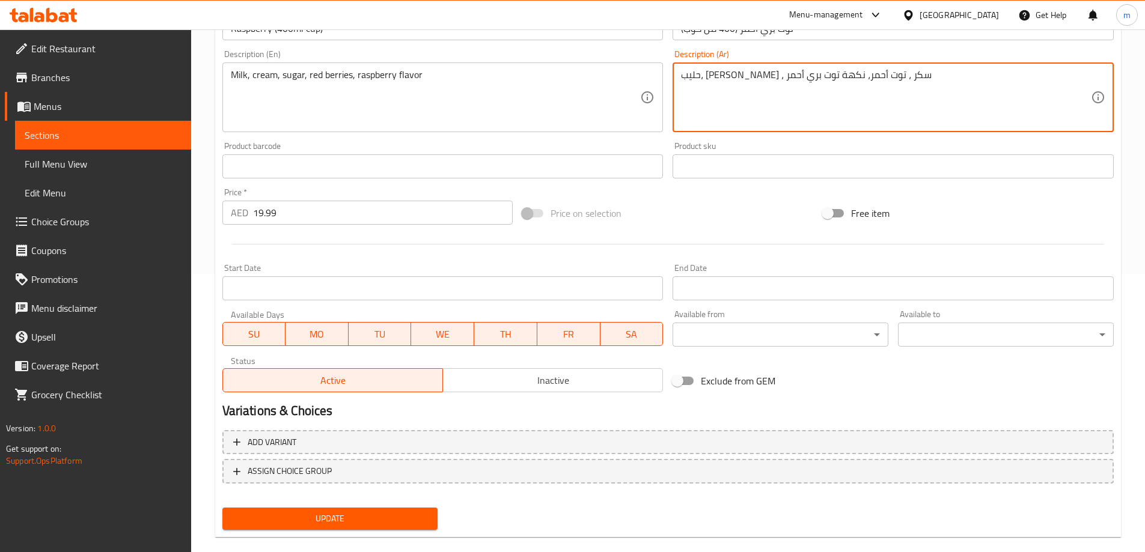
scroll to position [297, 0]
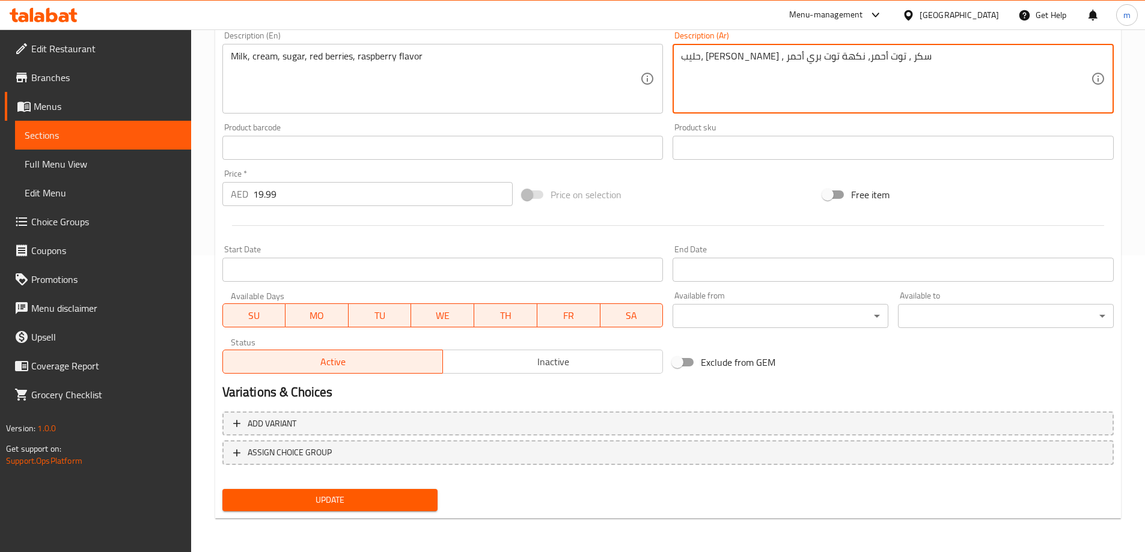
type textarea "حليب، [PERSON_NAME] ، سكر ، توت أحمر، نكهة توت بري أحمر"
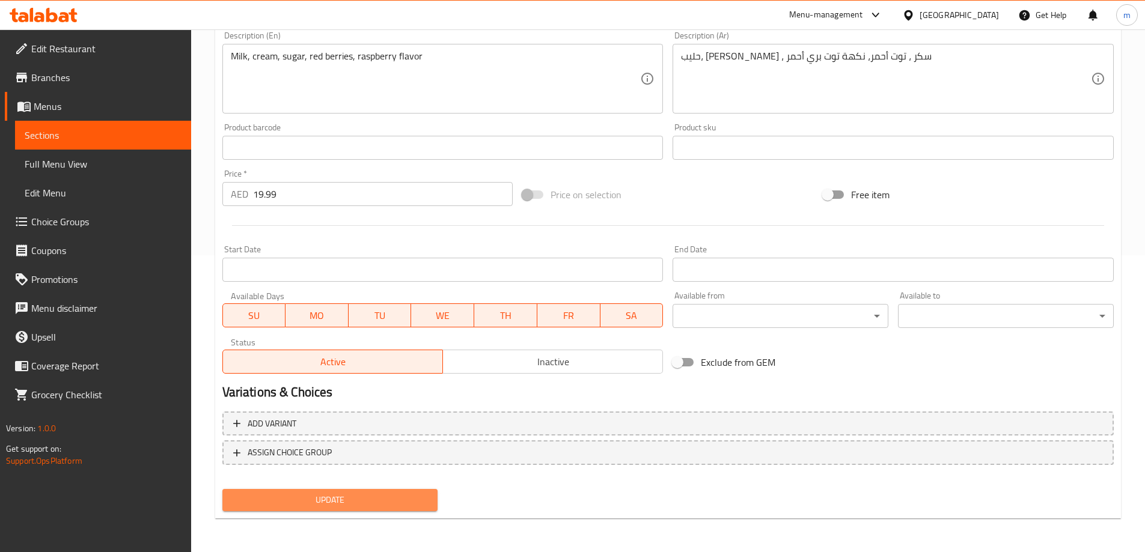
click at [413, 510] on button "Update" at bounding box center [330, 500] width 216 height 22
click at [126, 130] on span "Sections" at bounding box center [103, 135] width 157 height 14
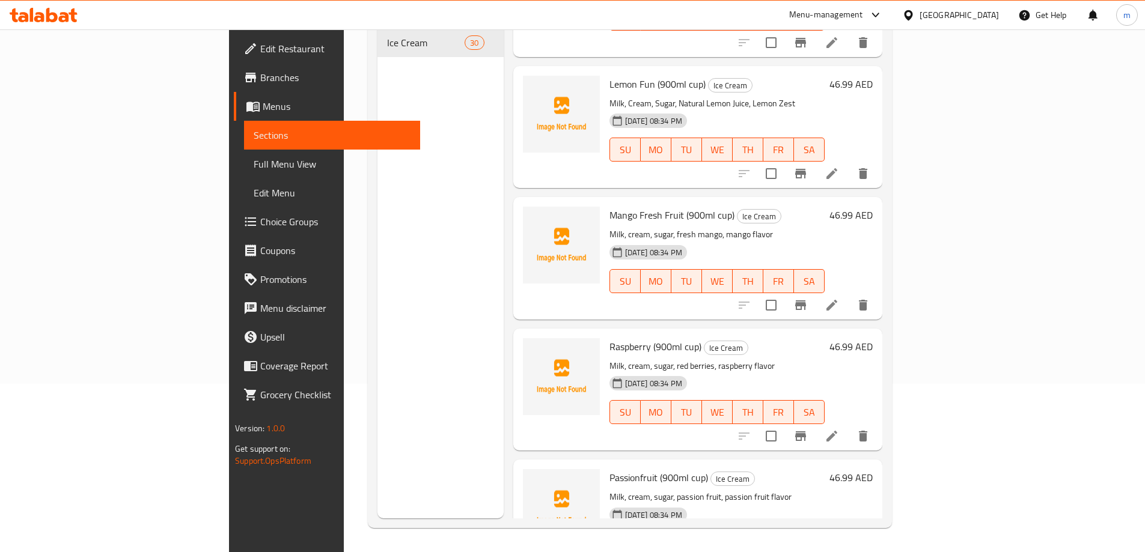
scroll to position [3416, 0]
click at [837, 430] on icon at bounding box center [831, 435] width 11 height 11
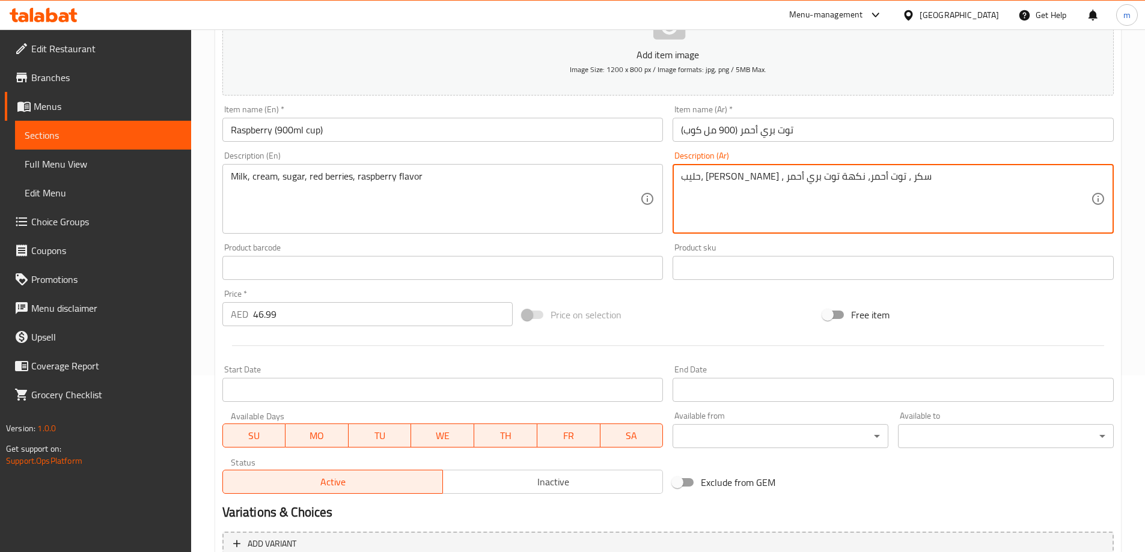
scroll to position [297, 0]
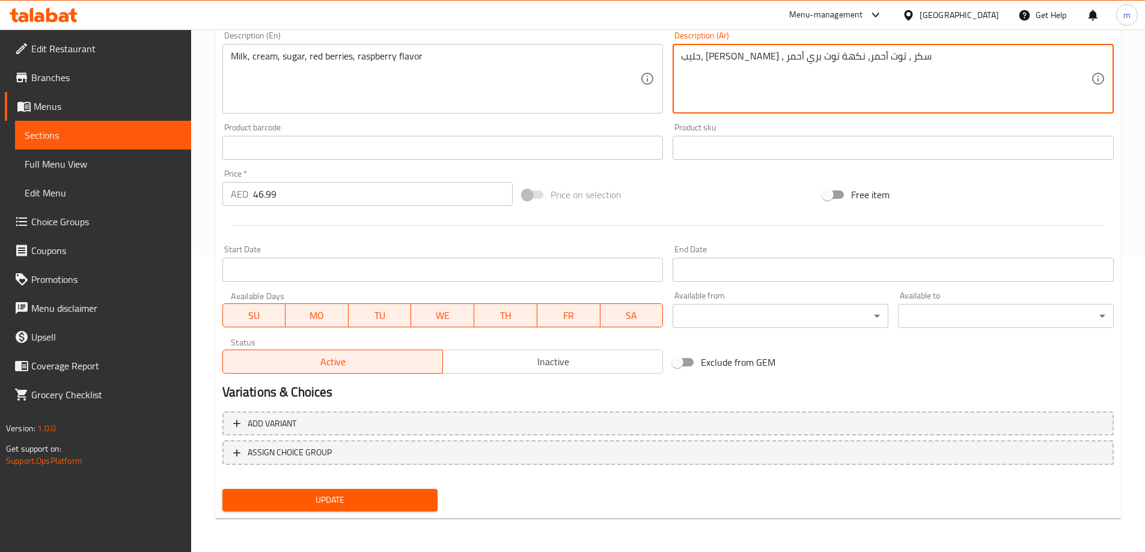
type textarea "حليب، [PERSON_NAME] ، سكر ، توت أحمر، نكهة توت بري أحمر"
click at [396, 494] on span "Update" at bounding box center [330, 500] width 197 height 15
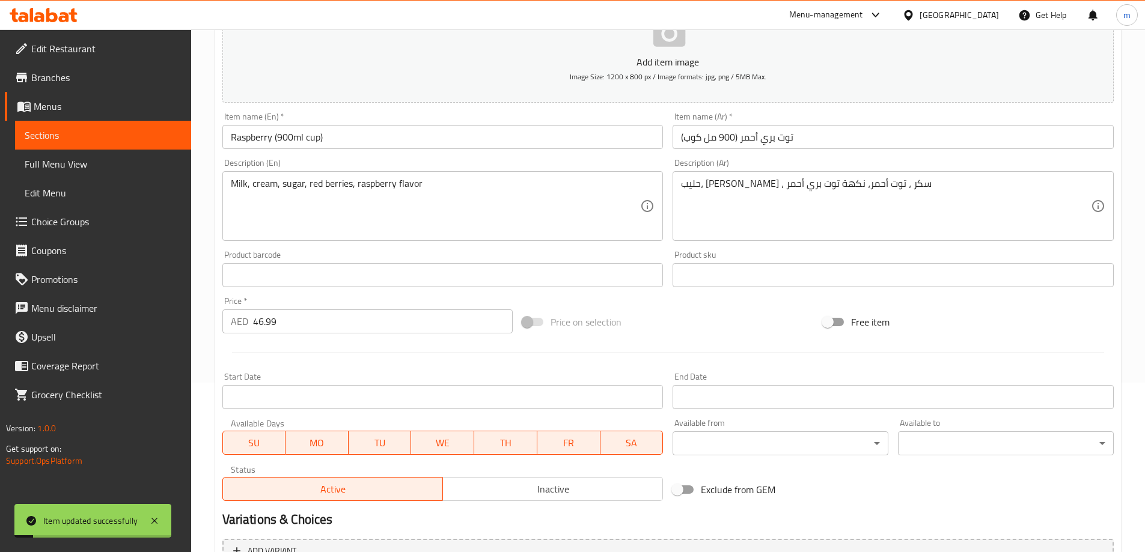
scroll to position [0, 0]
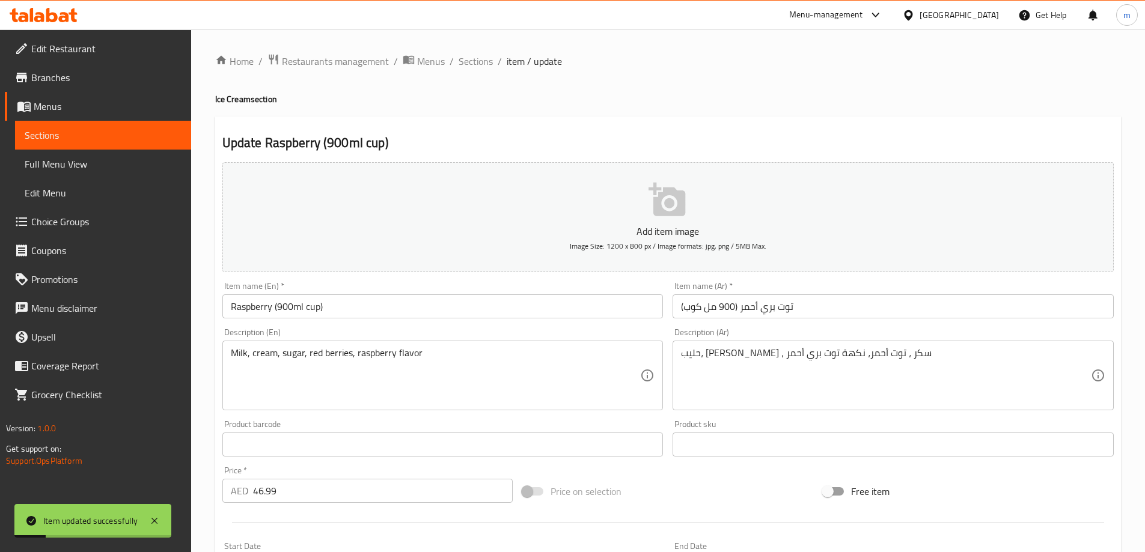
click at [121, 130] on span "Sections" at bounding box center [103, 135] width 157 height 14
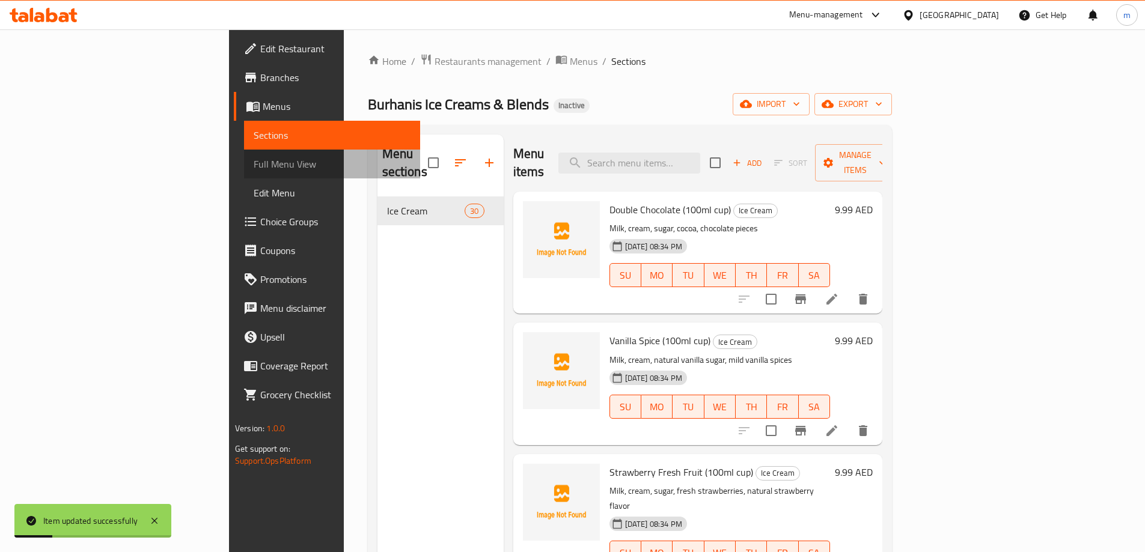
click at [254, 162] on span "Full Menu View" at bounding box center [332, 164] width 157 height 14
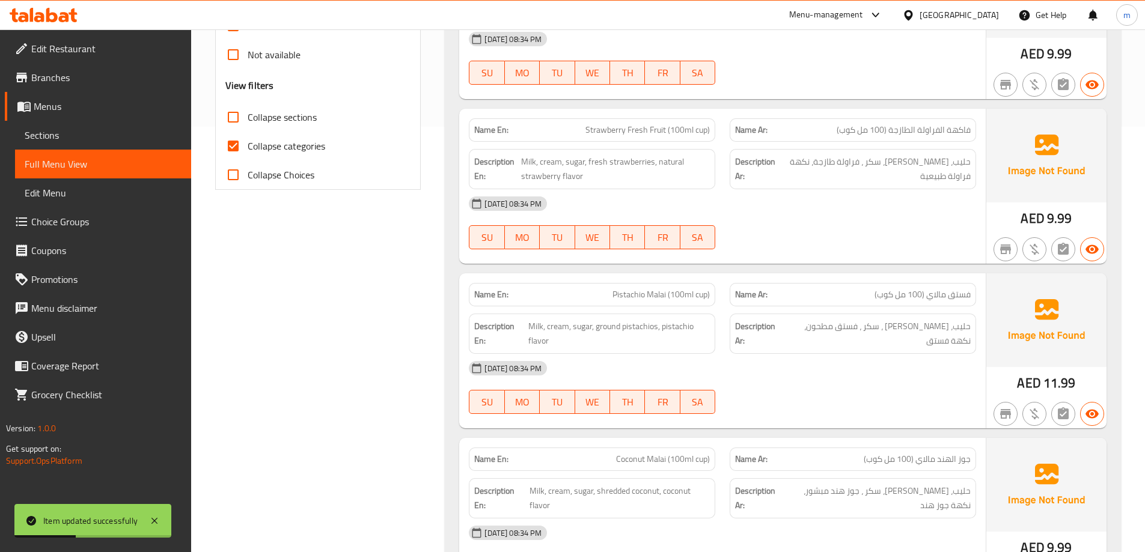
scroll to position [300, 0]
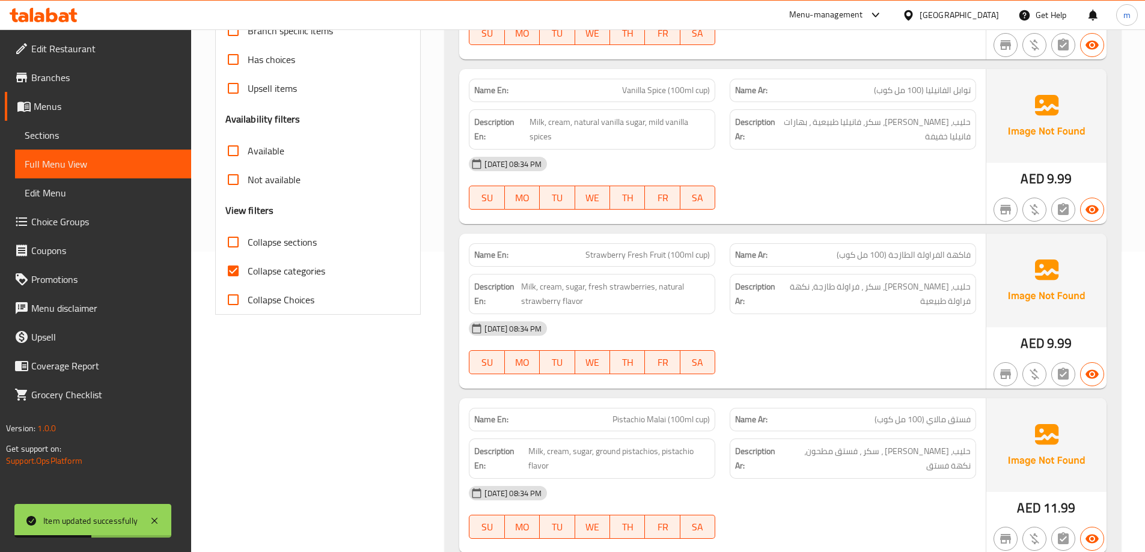
click at [256, 278] on span "Collapse categories" at bounding box center [287, 271] width 78 height 14
click at [248, 279] on input "Collapse categories" at bounding box center [233, 271] width 29 height 29
checkbox input "false"
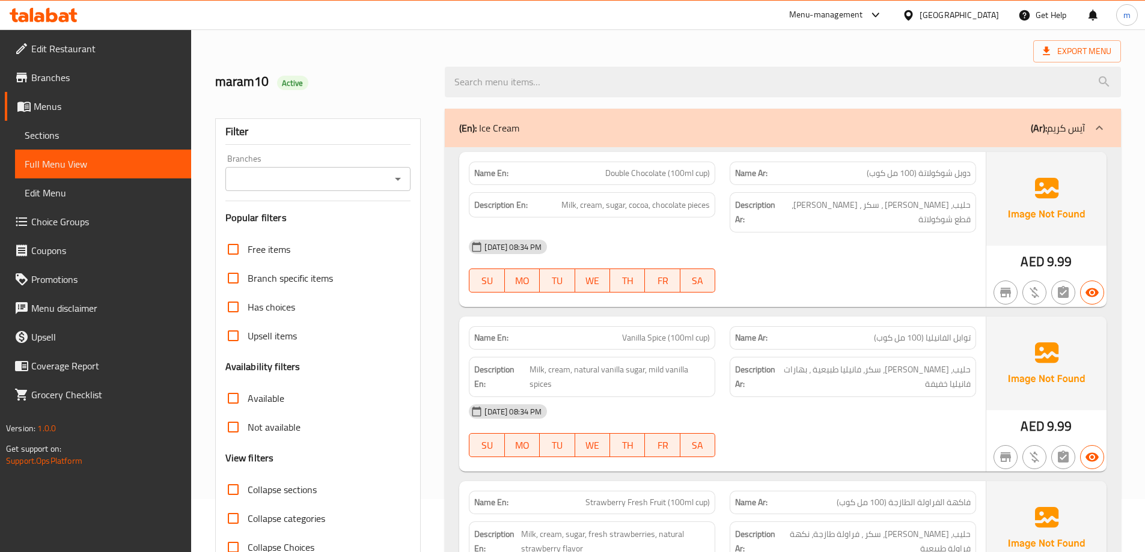
scroll to position [0, 0]
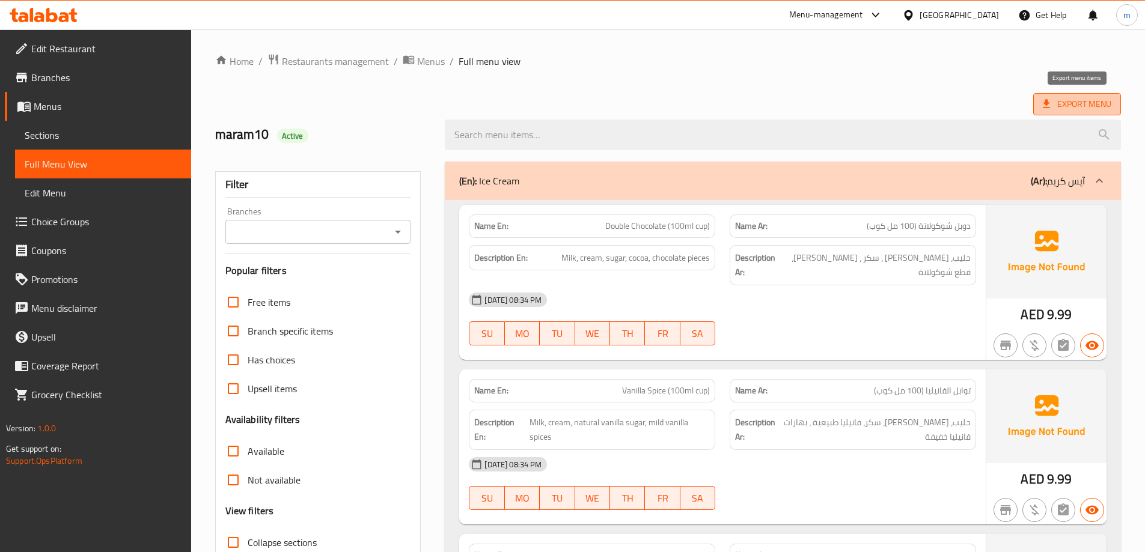
click at [1075, 103] on span "Export Menu" at bounding box center [1077, 104] width 69 height 15
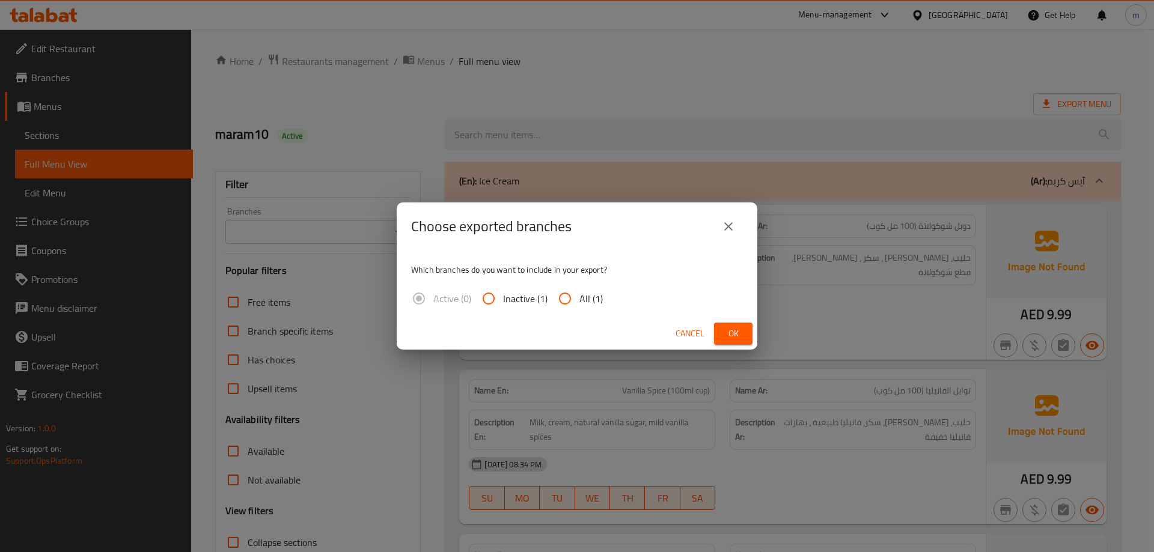
click at [584, 299] on span "All (1)" at bounding box center [590, 298] width 23 height 14
click at [579, 299] on input "All (1)" at bounding box center [564, 298] width 29 height 29
radio input "true"
click at [742, 332] on span "Ok" at bounding box center [733, 333] width 19 height 15
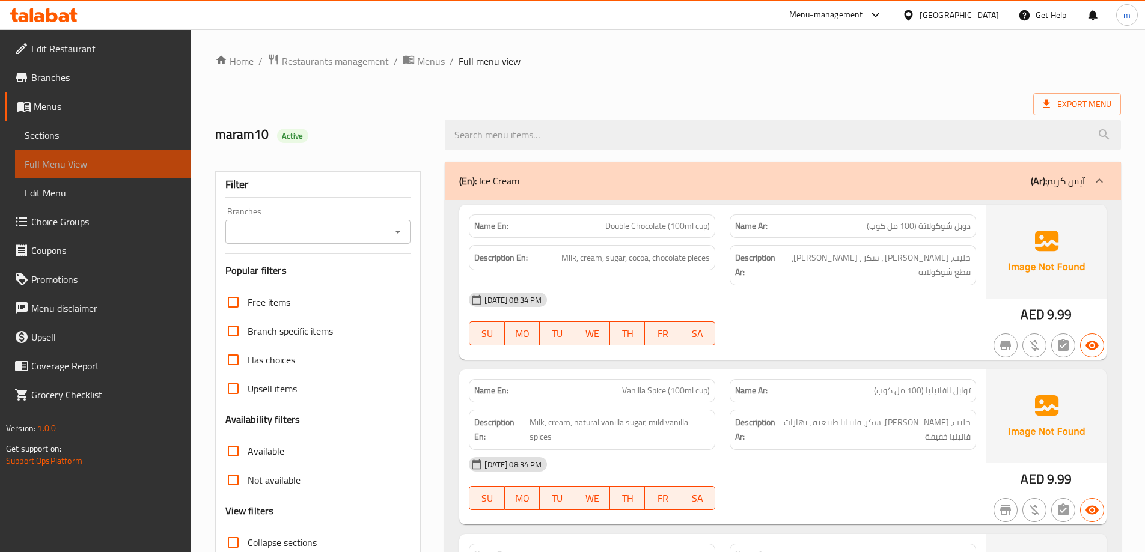
click at [64, 151] on link "Full Menu View" at bounding box center [103, 164] width 176 height 29
click at [77, 123] on link "Sections" at bounding box center [103, 135] width 176 height 29
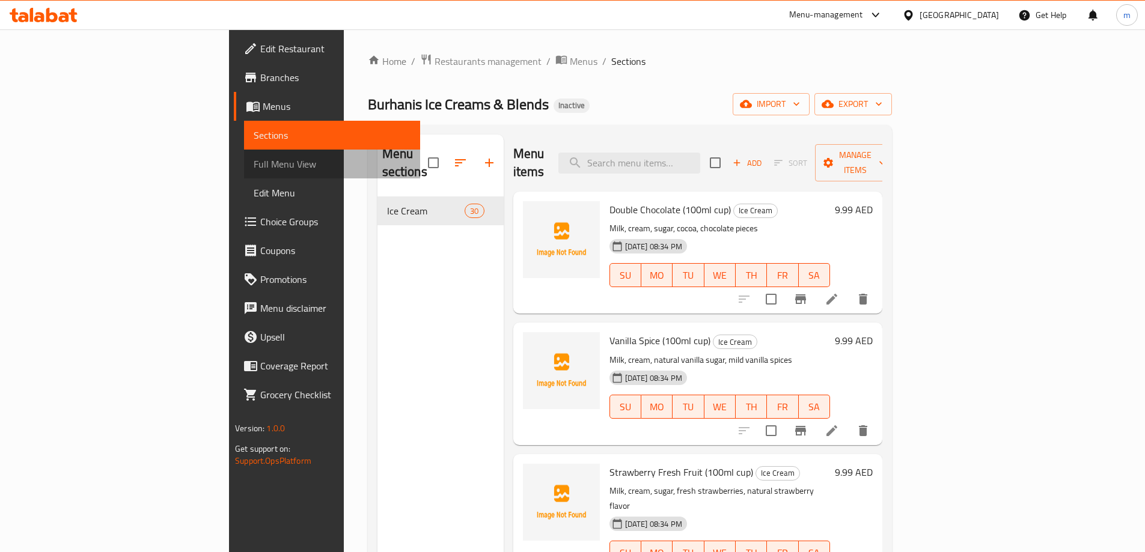
click at [254, 159] on span "Full Menu View" at bounding box center [332, 164] width 157 height 14
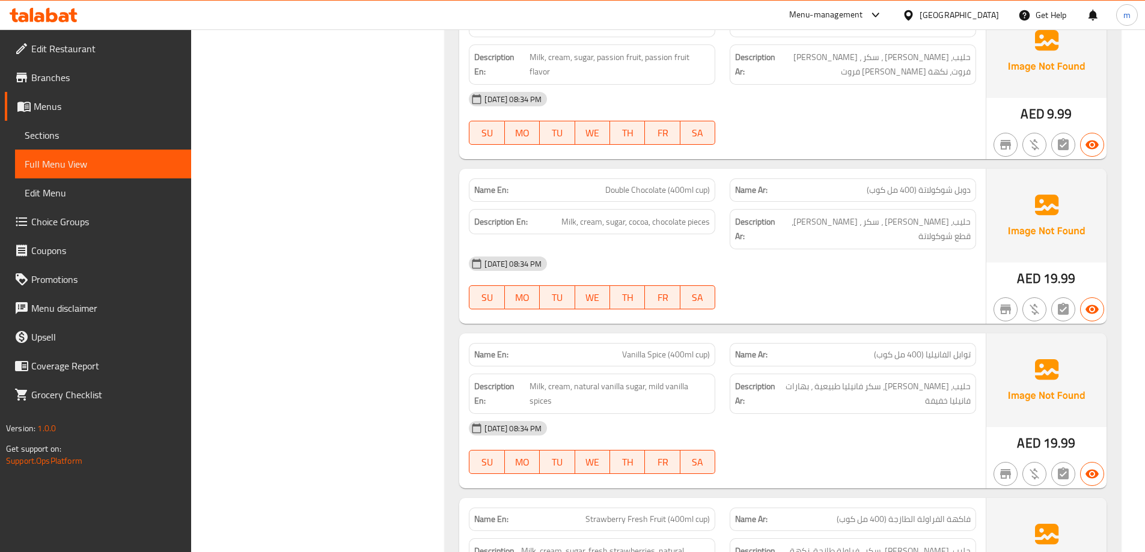
scroll to position [1743, 0]
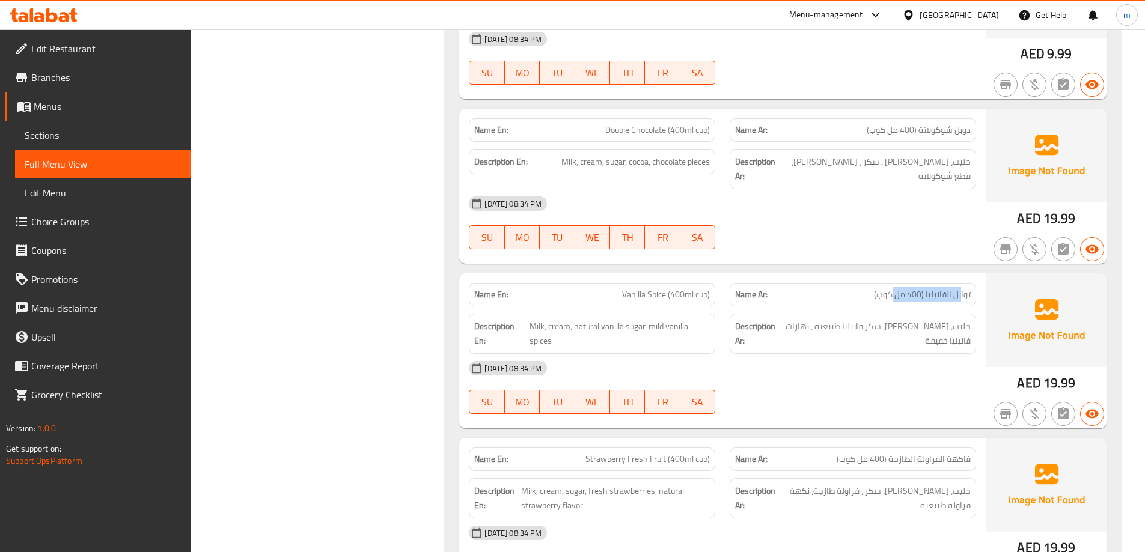
drag, startPoint x: 961, startPoint y: 226, endPoint x: 892, endPoint y: 224, distance: 69.1
click at [892, 288] on span "توابل الفانيليا (400 مل كوب)" at bounding box center [922, 294] width 97 height 13
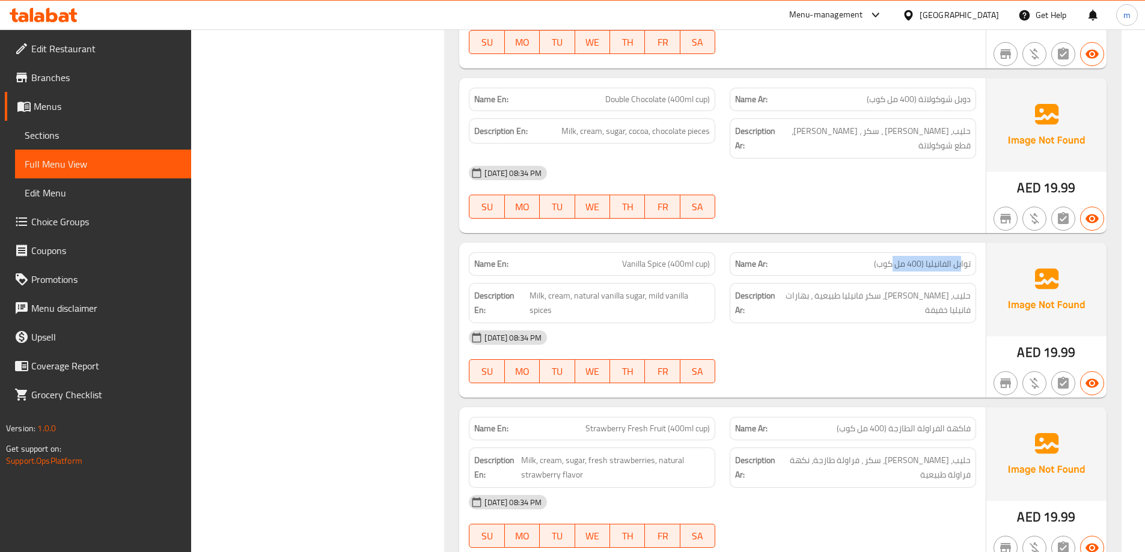
scroll to position [1803, 0]
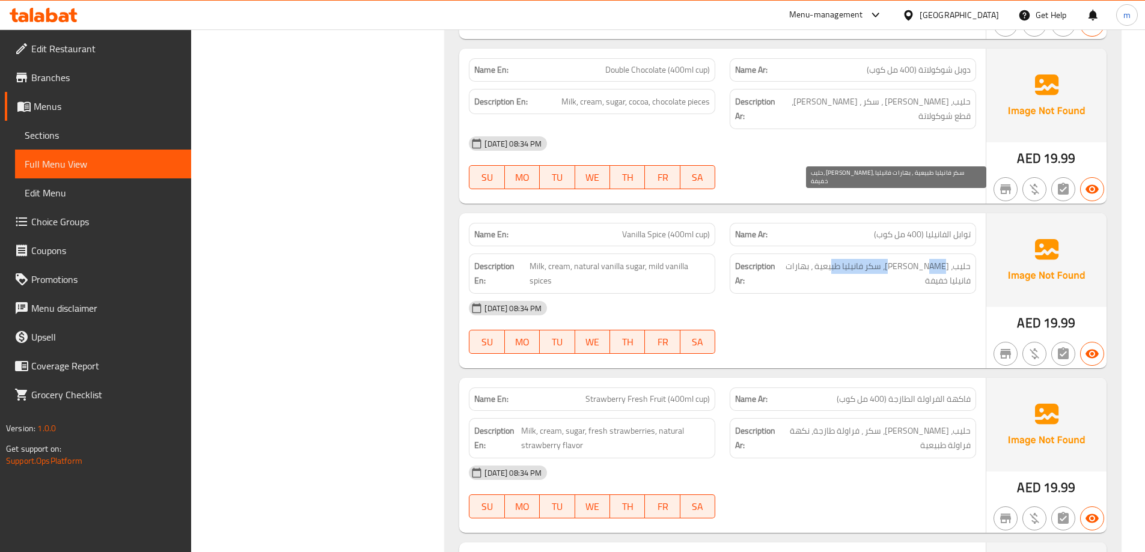
drag, startPoint x: 888, startPoint y: 197, endPoint x: 850, endPoint y: 198, distance: 38.5
click at [850, 259] on span "حليب، [PERSON_NAME]، سكر فانيليا طبيعية ، بهارات فانيليا خفيفة" at bounding box center [875, 273] width 190 height 29
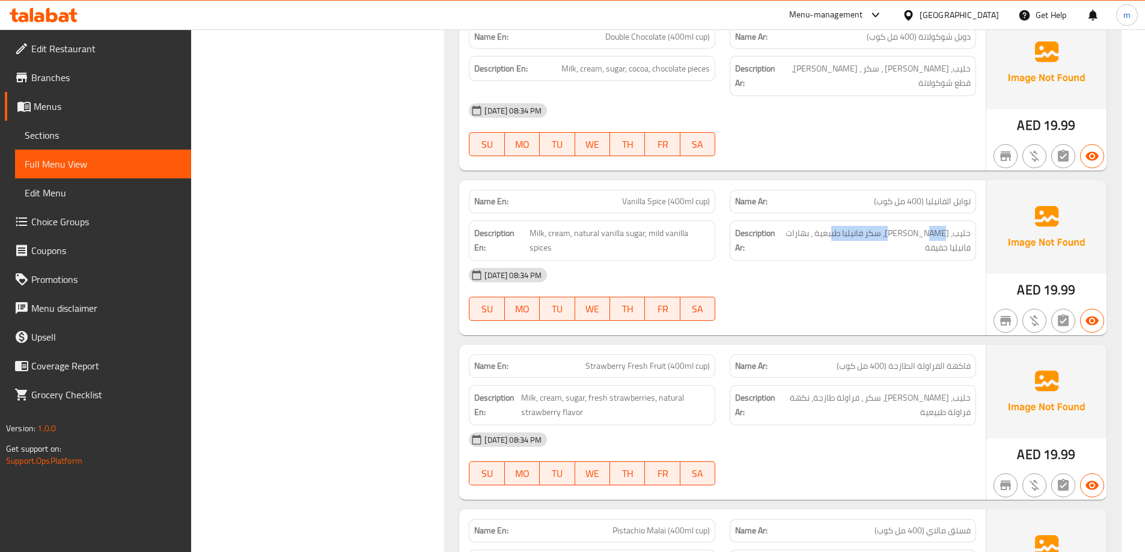
scroll to position [1863, 0]
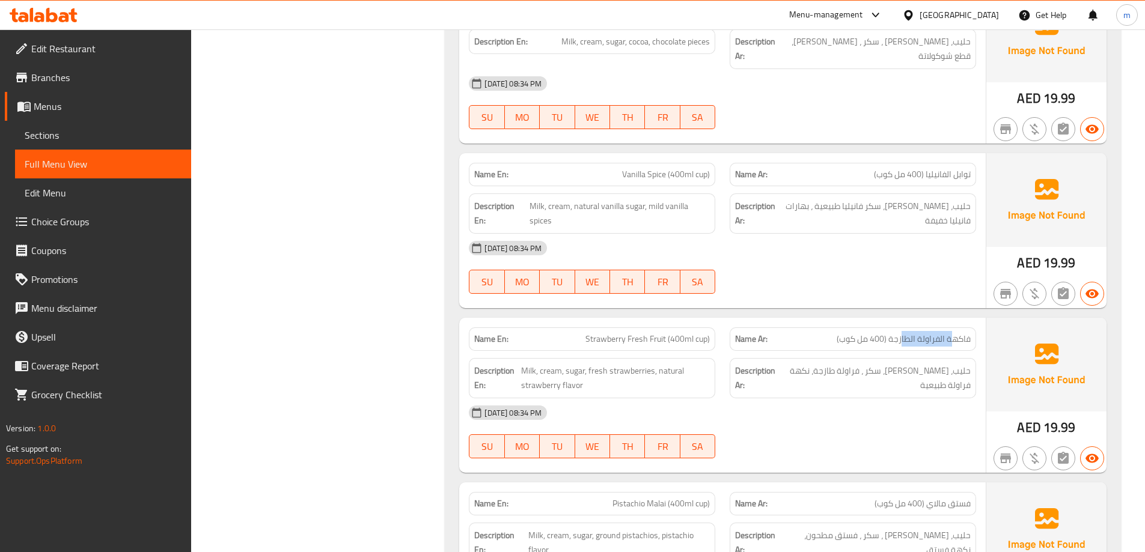
drag, startPoint x: 952, startPoint y: 264, endPoint x: 902, endPoint y: 266, distance: 50.5
click at [902, 333] on span "فاكهة الفراولة الطازجة (400 مل كوب)" at bounding box center [903, 339] width 134 height 13
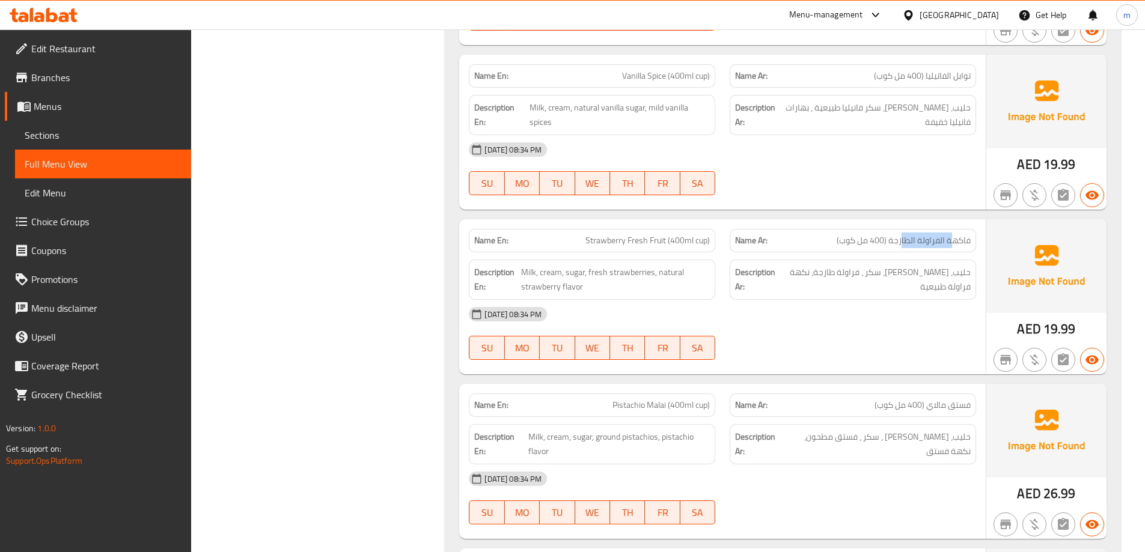
scroll to position [1983, 0]
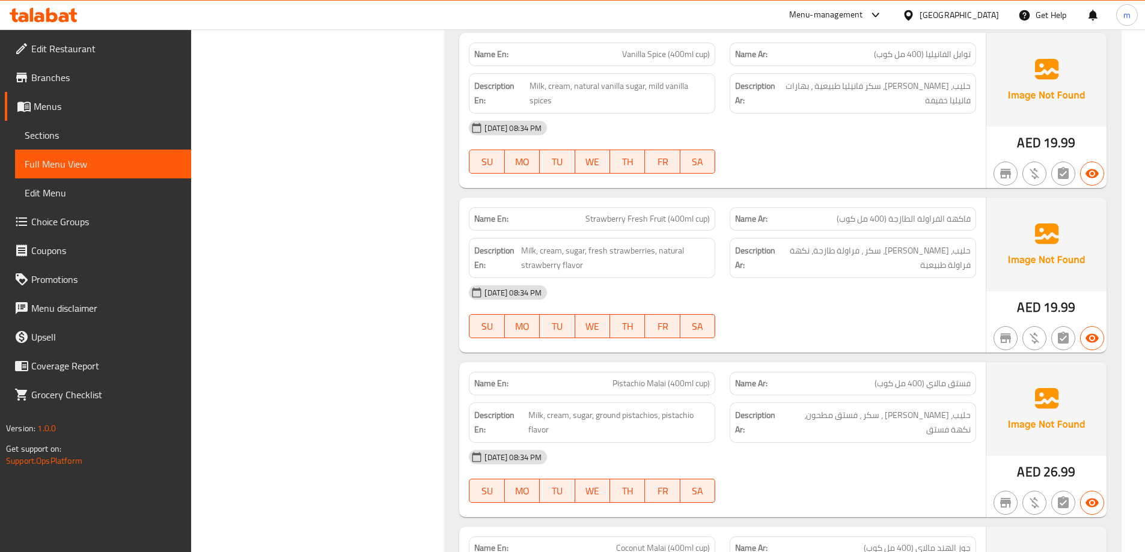
click at [958, 377] on span "فستق مالاي (400 مل كوب)" at bounding box center [922, 383] width 96 height 13
drag, startPoint x: 947, startPoint y: 312, endPoint x: 897, endPoint y: 312, distance: 50.5
click at [898, 377] on span "فستق مالاي (400 مل كوب)" at bounding box center [922, 383] width 96 height 13
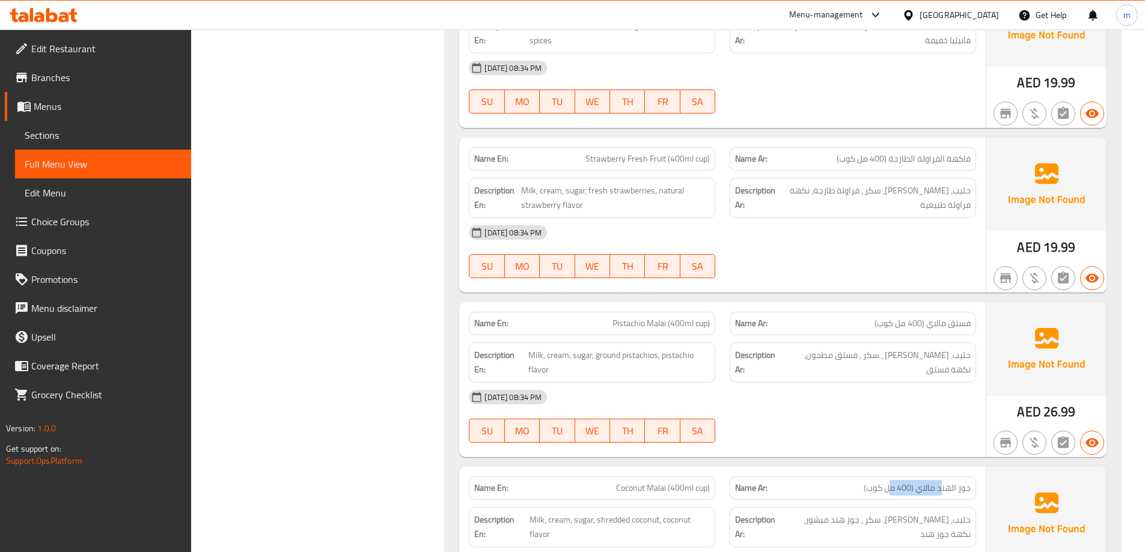
drag, startPoint x: 942, startPoint y: 420, endPoint x: 888, endPoint y: 418, distance: 54.7
click at [888, 482] on span "جوز الهند مالاي (400 مل كوب)" at bounding box center [917, 488] width 107 height 13
drag, startPoint x: 647, startPoint y: 421, endPoint x: 690, endPoint y: 424, distance: 42.8
click at [690, 482] on span "Coconut Malai (400ml cup)" at bounding box center [663, 488] width 94 height 13
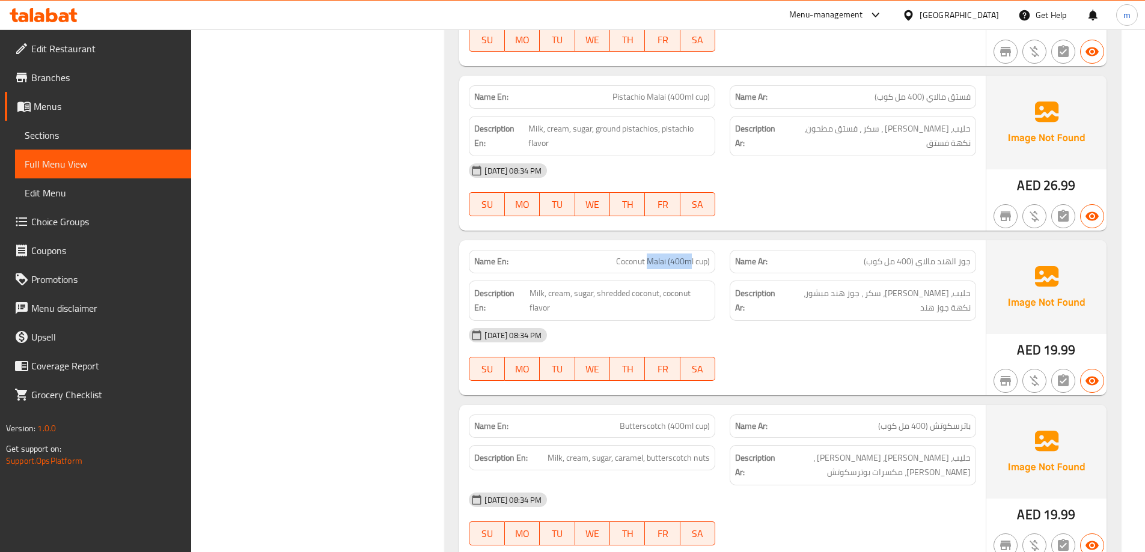
scroll to position [2283, 0]
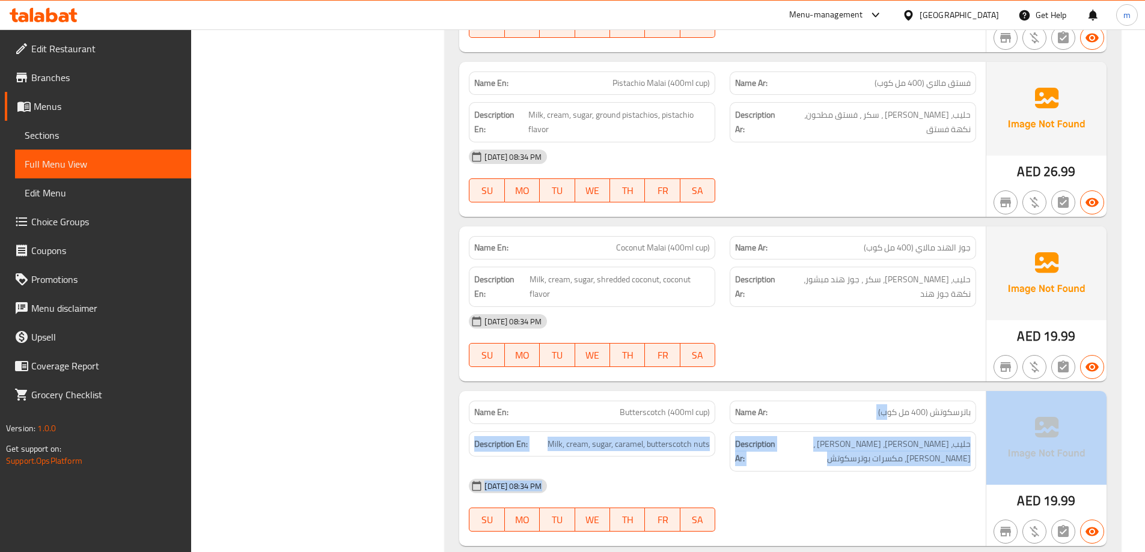
drag, startPoint x: 885, startPoint y: 344, endPoint x: 1001, endPoint y: 344, distance: 116.0
click at [1001, 391] on div "Name En: Butterscotch (400ml cup) Name Ar: باترسكوتش (400 مل كوب) Description E…" at bounding box center [782, 468] width 647 height 155
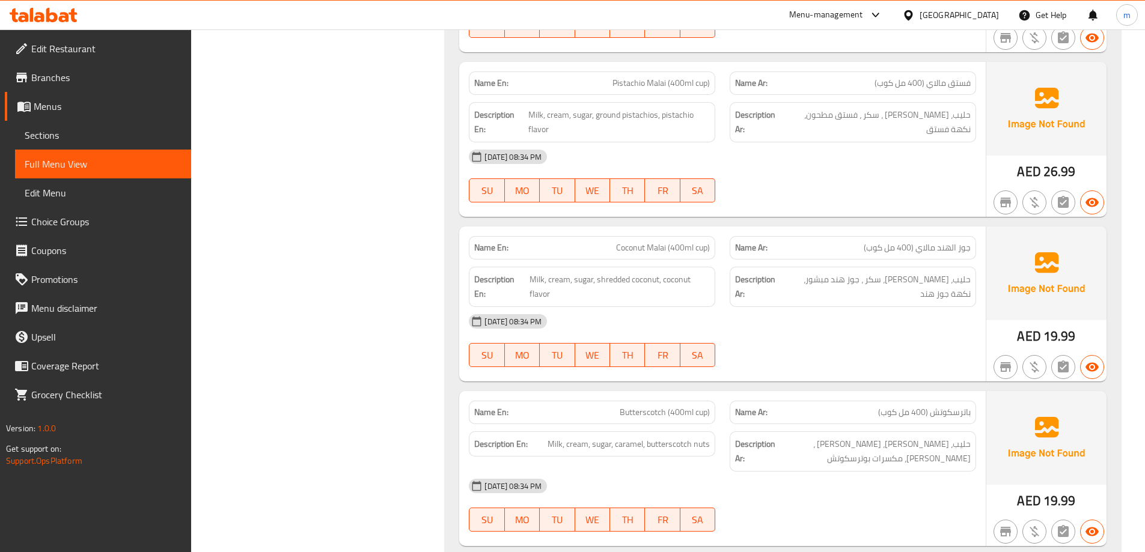
click at [643, 406] on span "Butterscotch (400ml cup)" at bounding box center [665, 412] width 90 height 13
click at [681, 406] on span "Butterscotch (400ml cup)" at bounding box center [665, 412] width 90 height 13
click at [648, 406] on span "Butterscotch (400ml cup)" at bounding box center [665, 412] width 90 height 13
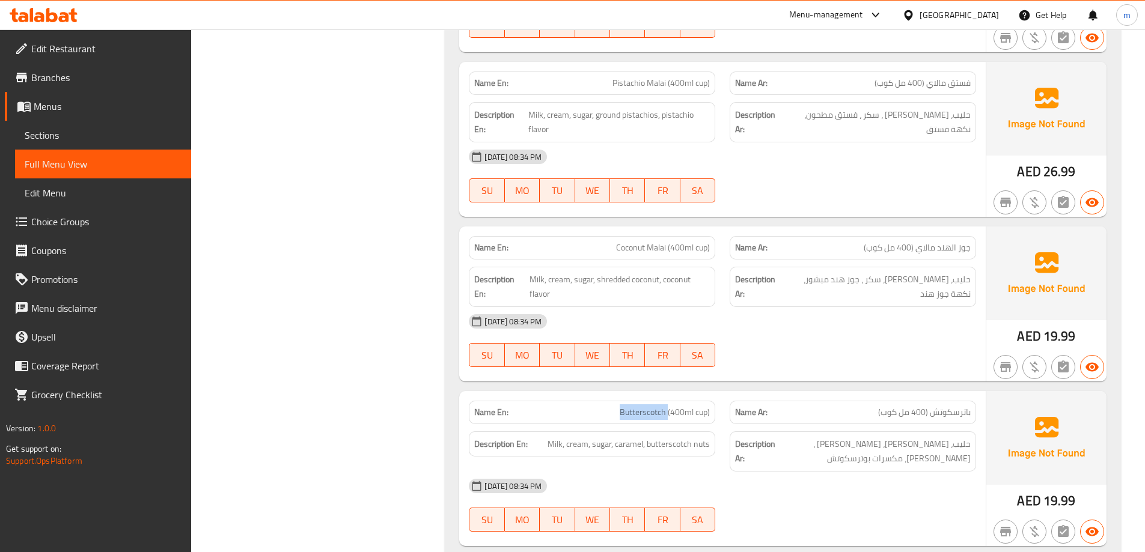
click at [648, 406] on span "Butterscotch (400ml cup)" at bounding box center [665, 412] width 90 height 13
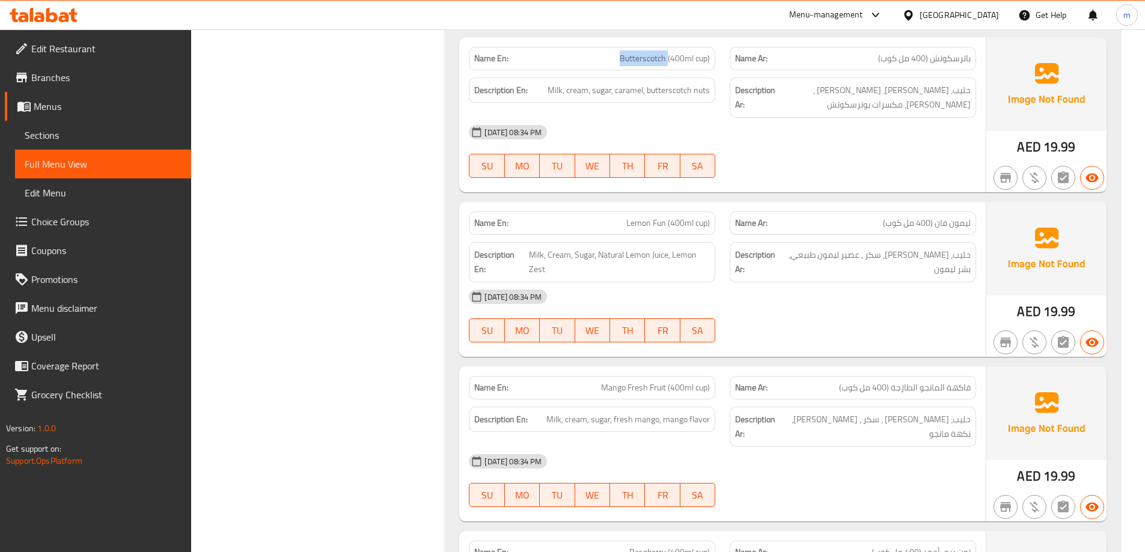
scroll to position [2644, 0]
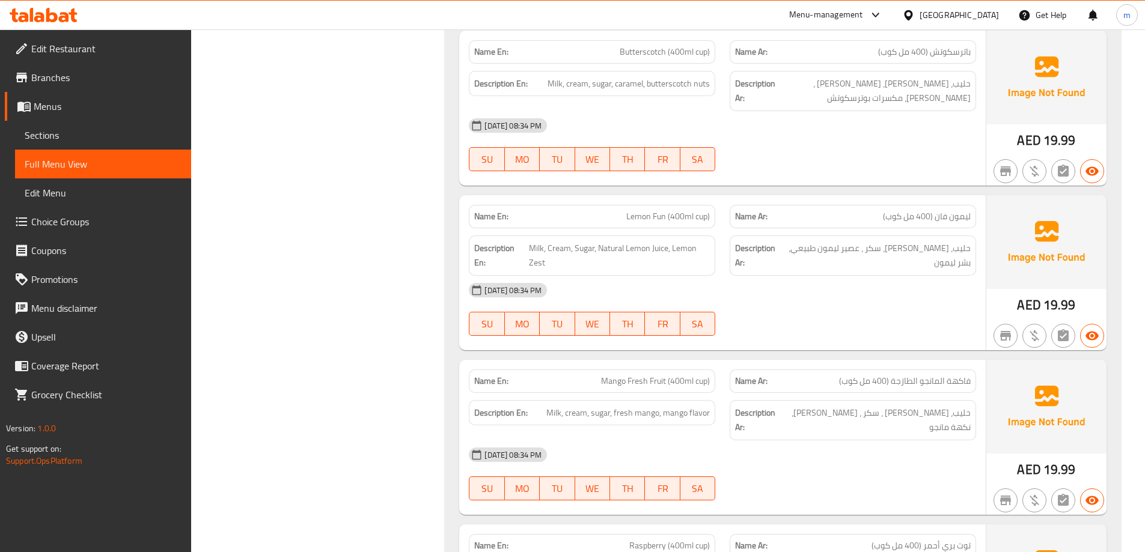
click at [938, 375] on span "فاكهة المانجو الطازجة (400 مل كوب)" at bounding box center [905, 381] width 132 height 13
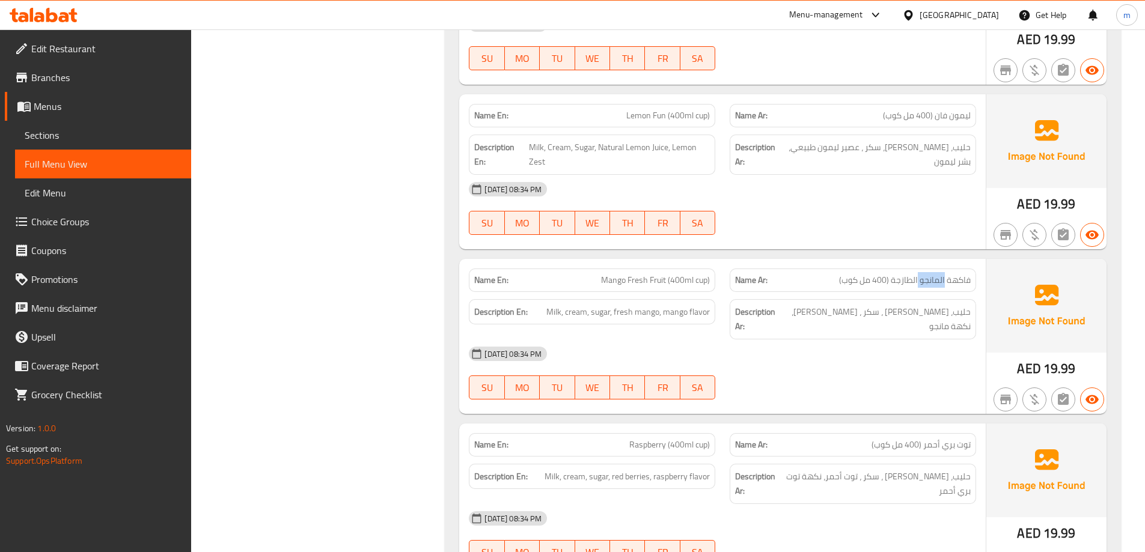
scroll to position [2764, 0]
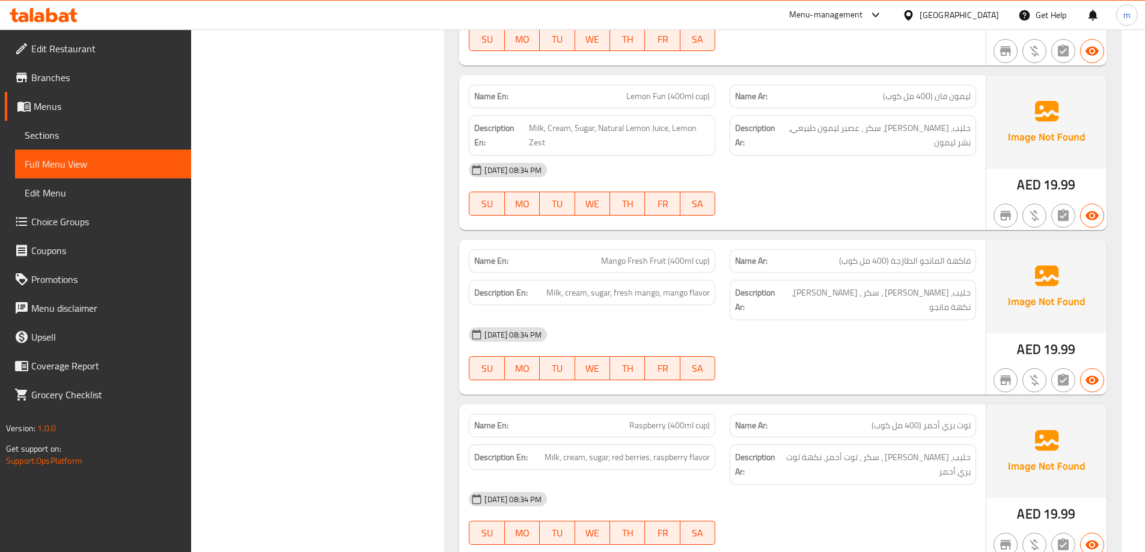
click at [934, 419] on span "توت بري أحمر (400 مل كوب)" at bounding box center [920, 425] width 99 height 13
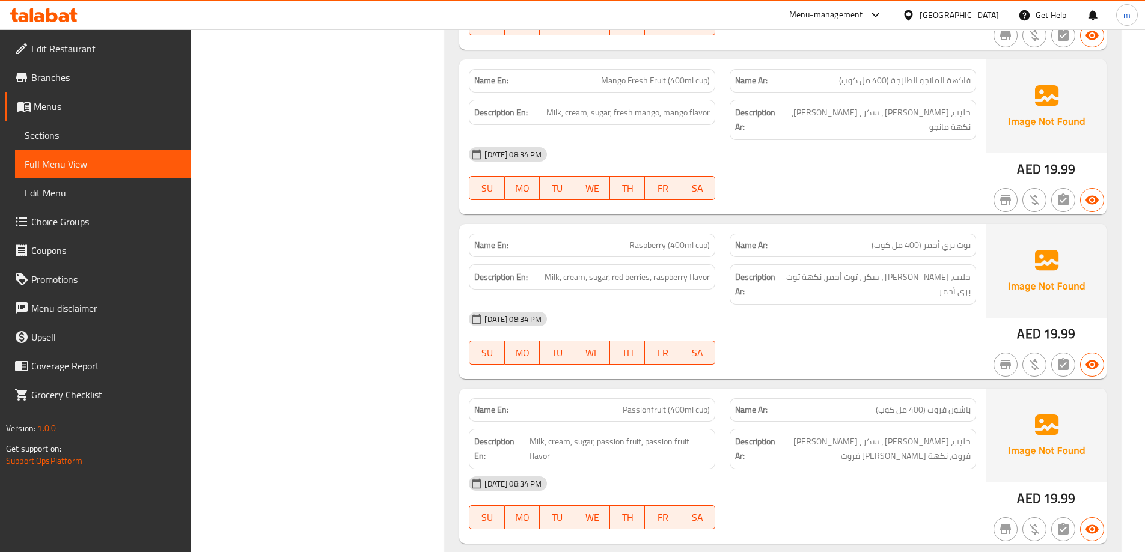
click at [933, 404] on span "باشون فروت (400 مل كوب)" at bounding box center [923, 410] width 95 height 13
